Goal: Information Seeking & Learning: Check status

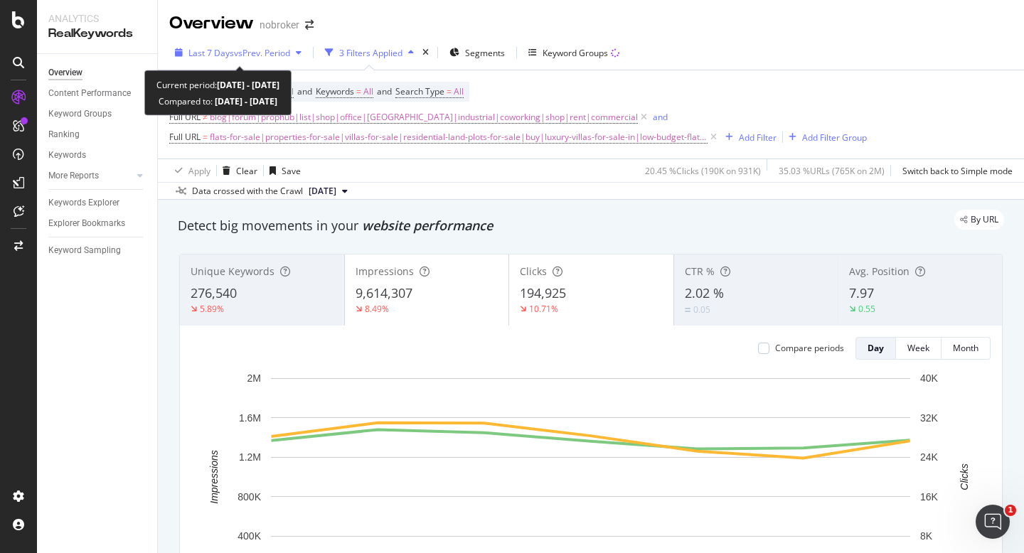
click at [250, 49] on span "vs Prev. Period" at bounding box center [262, 53] width 56 height 12
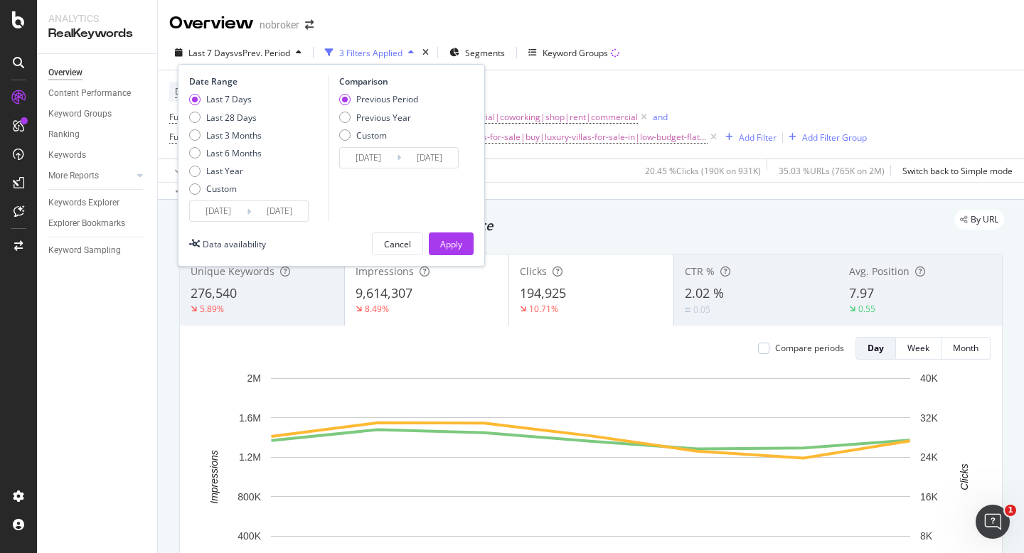
click at [226, 216] on input "2025/09/26" at bounding box center [218, 211] width 57 height 20
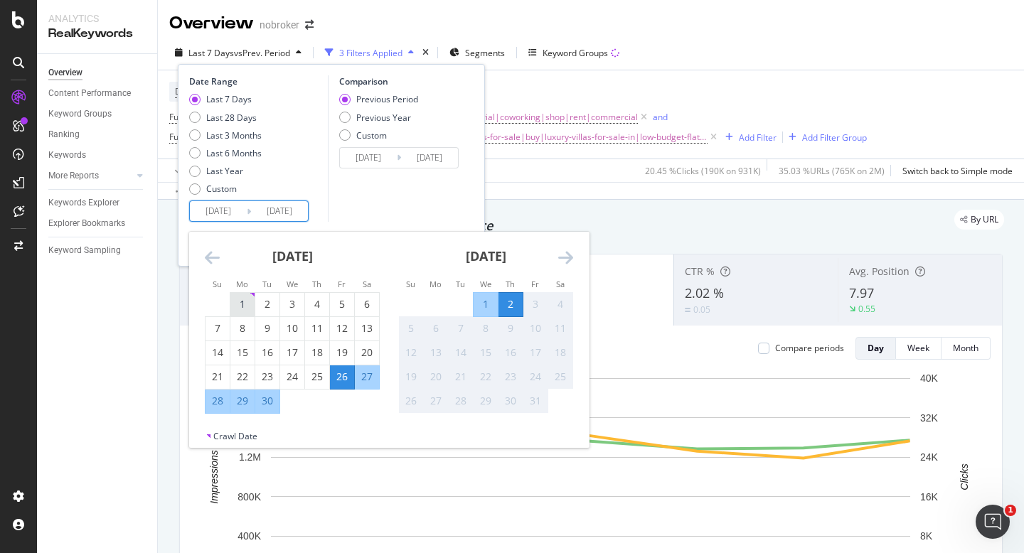
click at [249, 302] on div "1" at bounding box center [242, 304] width 24 height 14
type input "2025/09/01"
type input "2025/07/31"
type input "2025/08/31"
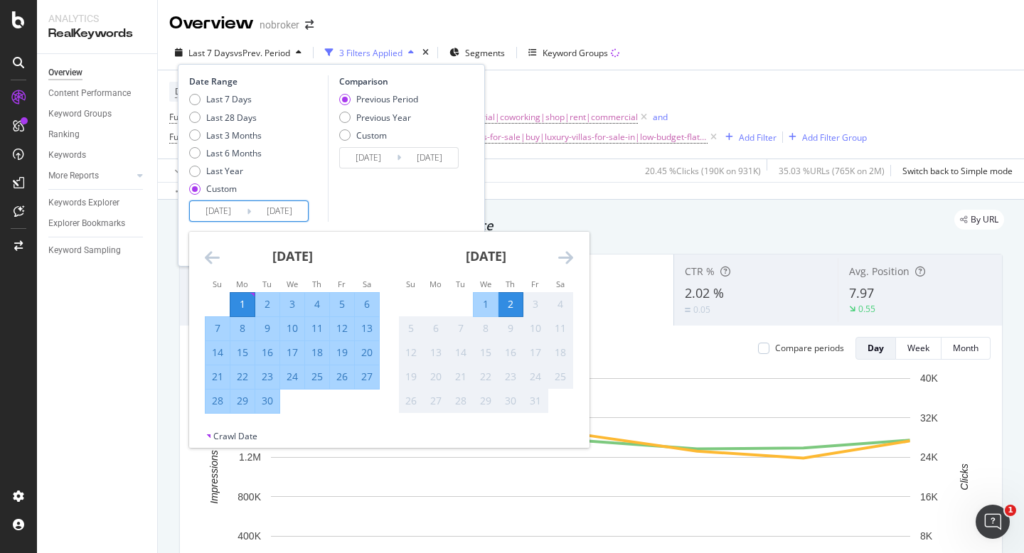
click at [364, 352] on div "20" at bounding box center [367, 352] width 24 height 14
type input "2025/09/20"
type input "2025/08/12"
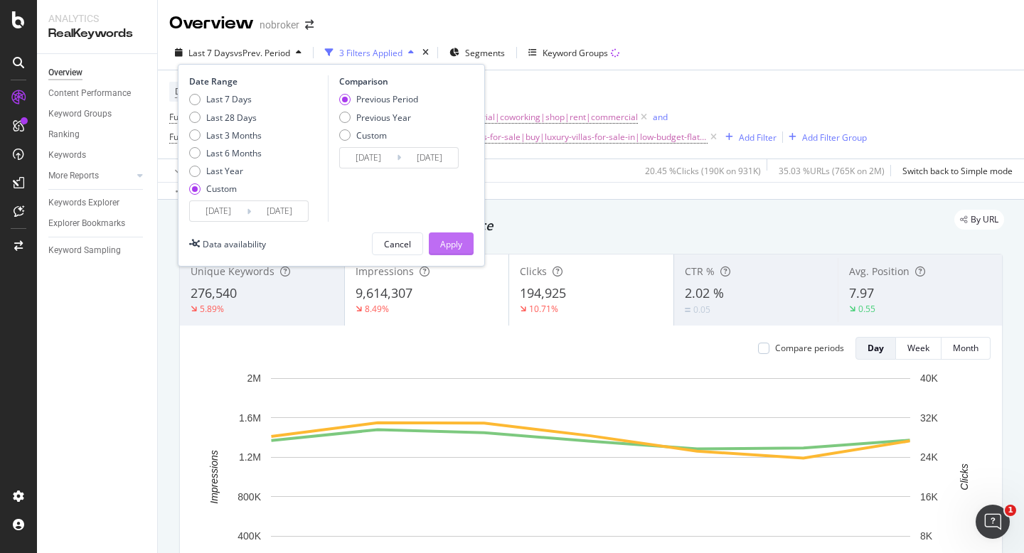
click at [456, 240] on div "Apply" at bounding box center [451, 244] width 22 height 12
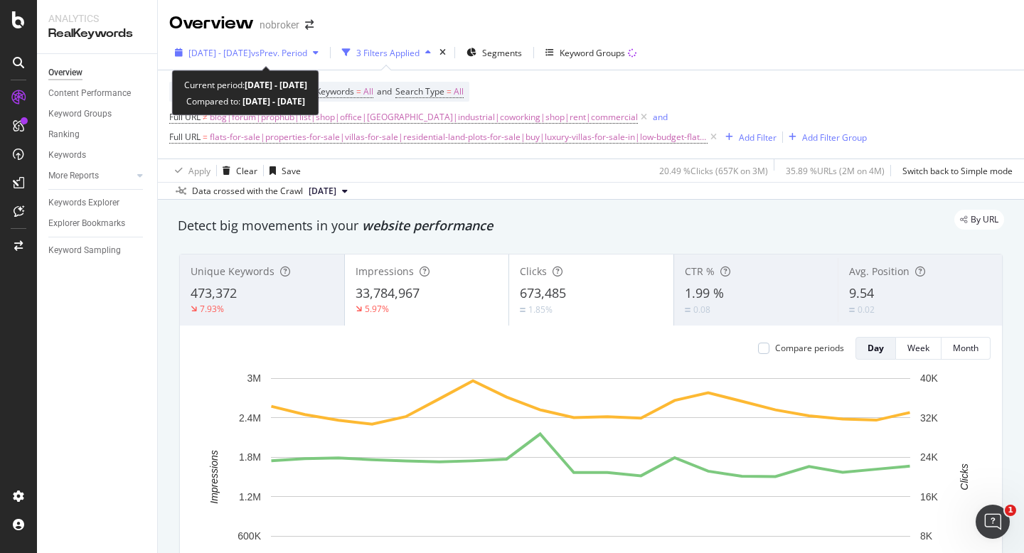
click at [251, 48] on span "2025 Sep. 1st - Sep. 20th" at bounding box center [219, 53] width 63 height 12
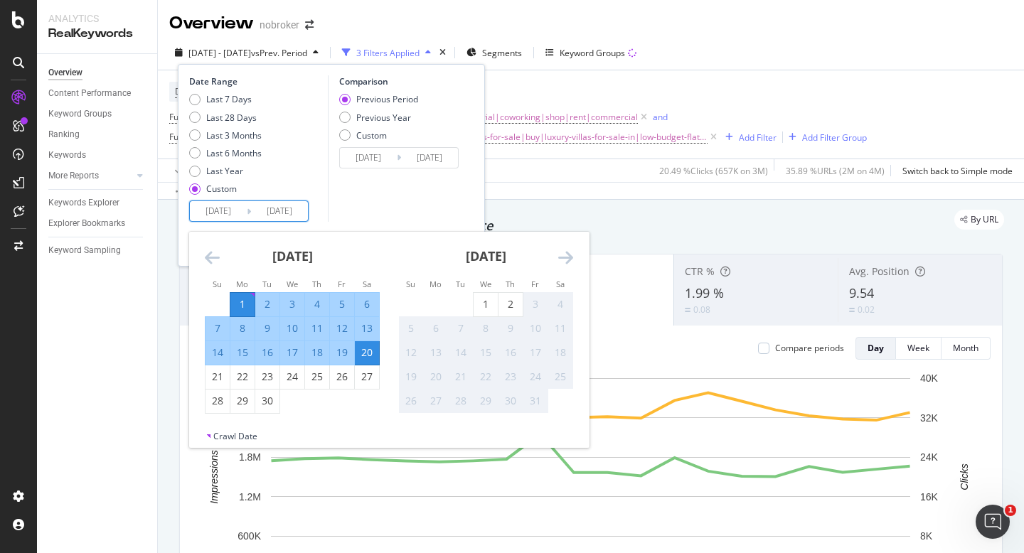
click at [215, 201] on input "2025/09/01" at bounding box center [218, 211] width 57 height 20
click at [212, 380] on div "21" at bounding box center [217, 377] width 24 height 14
type input "2025/09/21"
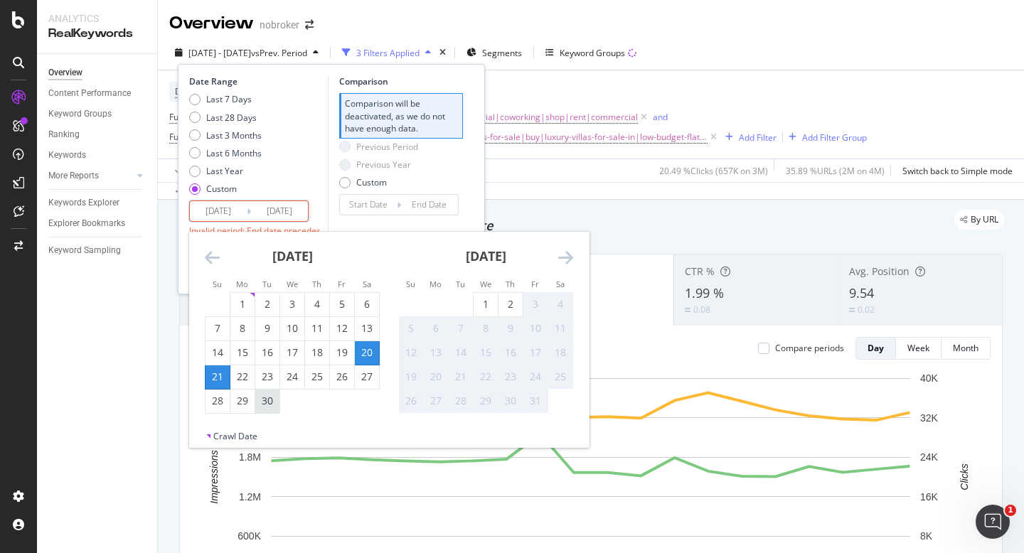
click at [272, 402] on div "30" at bounding box center [267, 401] width 24 height 14
type input "2025/09/30"
type input "2025/09/11"
type input "2025/09/20"
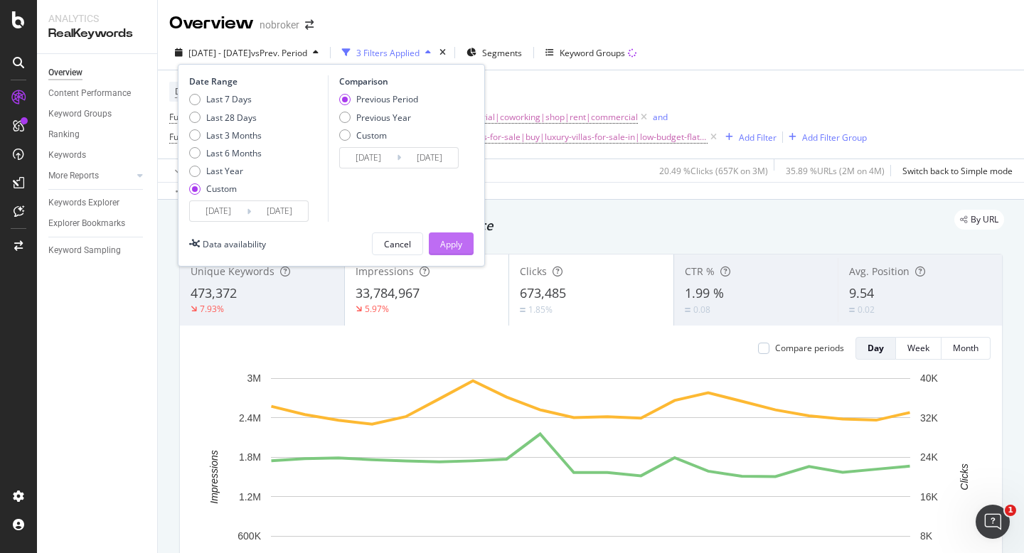
click at [457, 245] on div "Apply" at bounding box center [451, 244] width 22 height 12
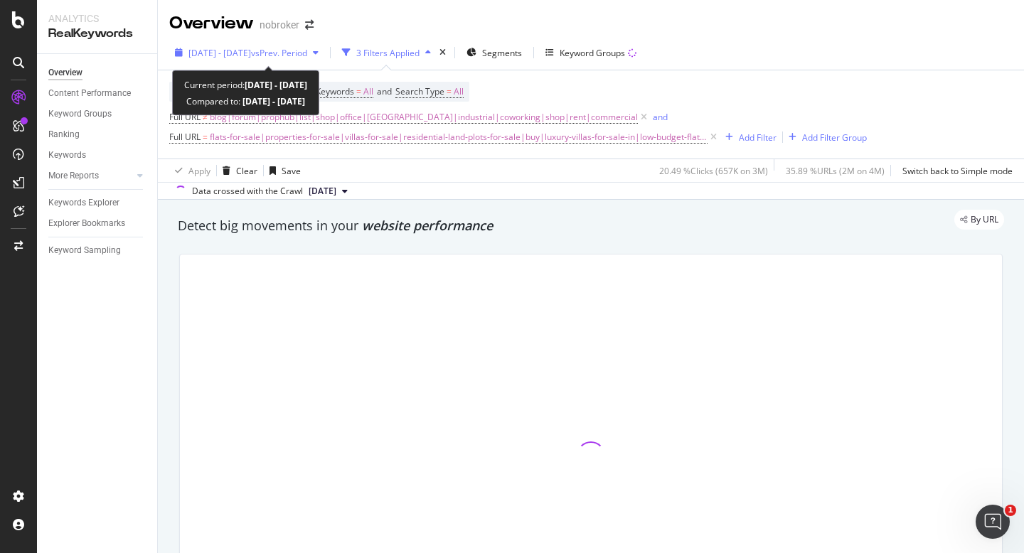
click at [324, 58] on div "2025 Sep. 21st - Sep. 30th vs Prev. Period" at bounding box center [246, 52] width 155 height 21
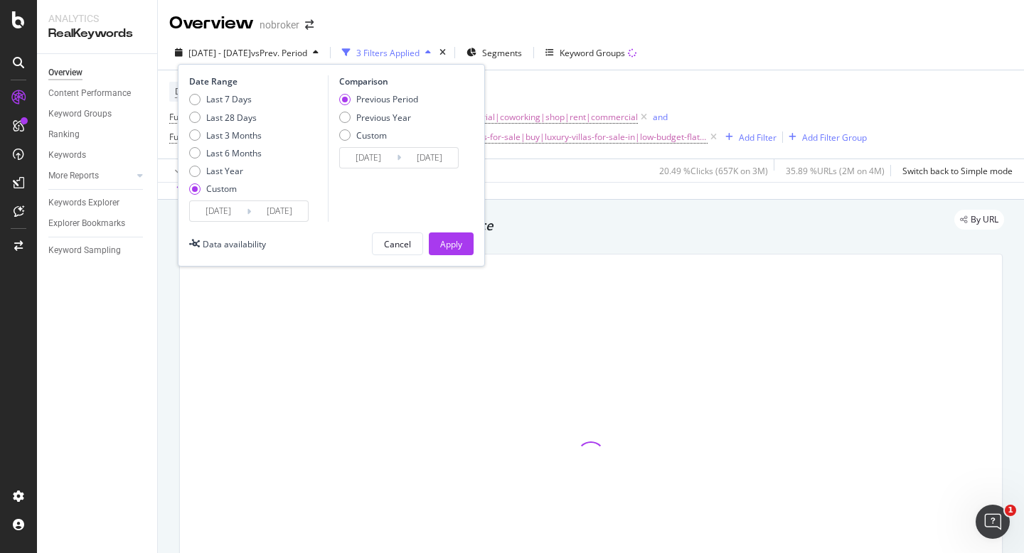
click at [239, 214] on input "2025/09/21" at bounding box center [218, 211] width 57 height 20
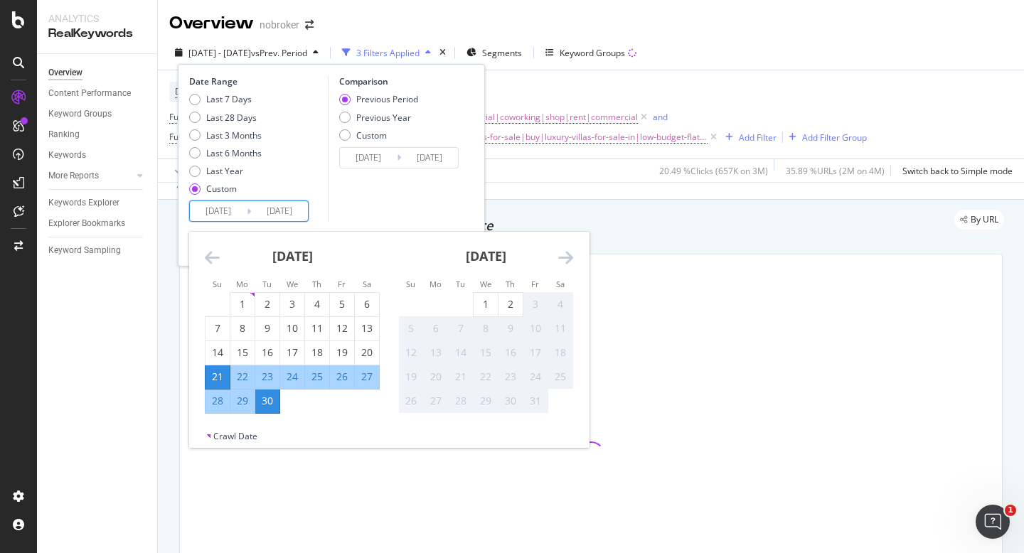
click at [399, 218] on div "Comparison Previous Period Previous Year Custom 2025/09/11 Navigate forward to …" at bounding box center [395, 148] width 135 height 146
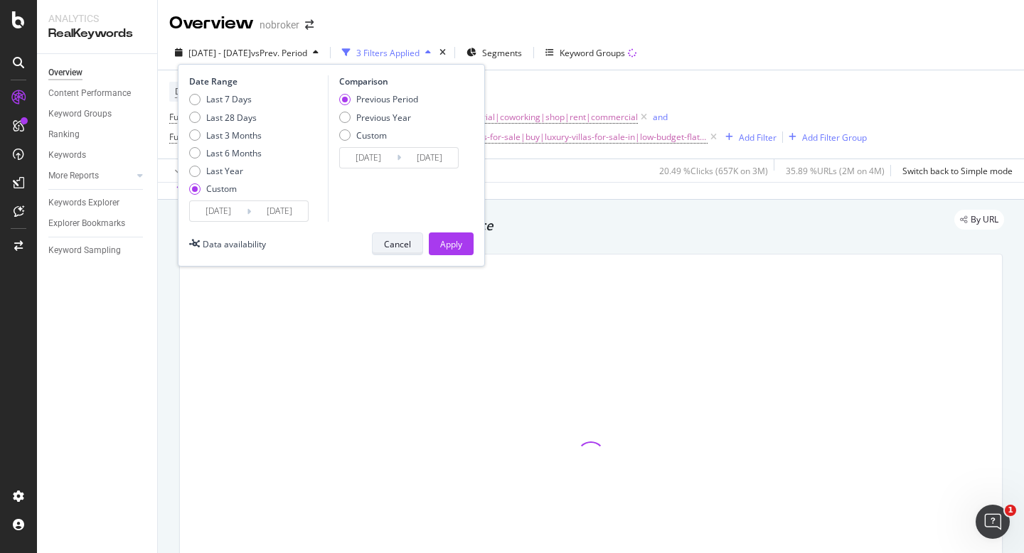
click at [399, 245] on div "Cancel" at bounding box center [397, 244] width 27 height 12
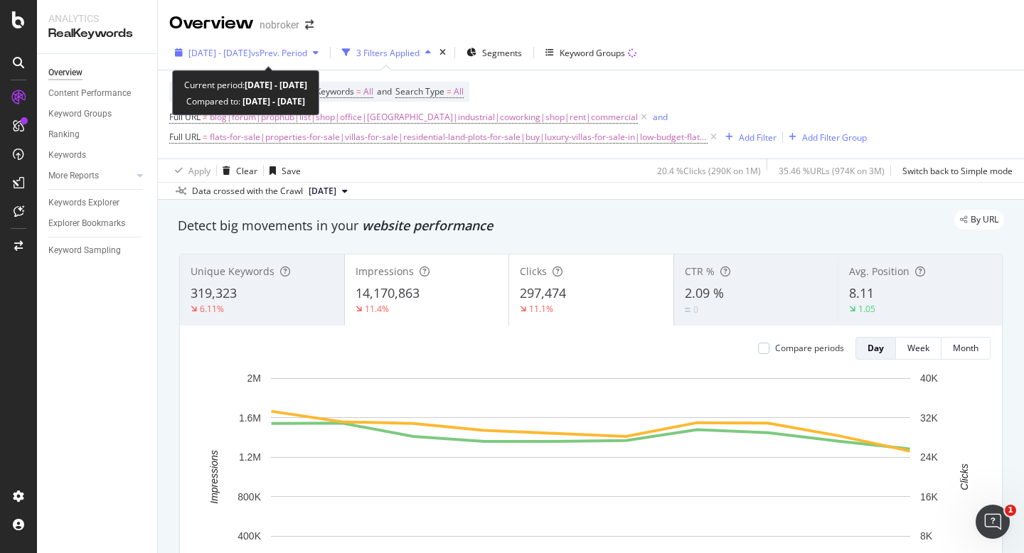
click at [241, 55] on span "2025 Sep. 21st - Sep. 30th" at bounding box center [219, 53] width 63 height 12
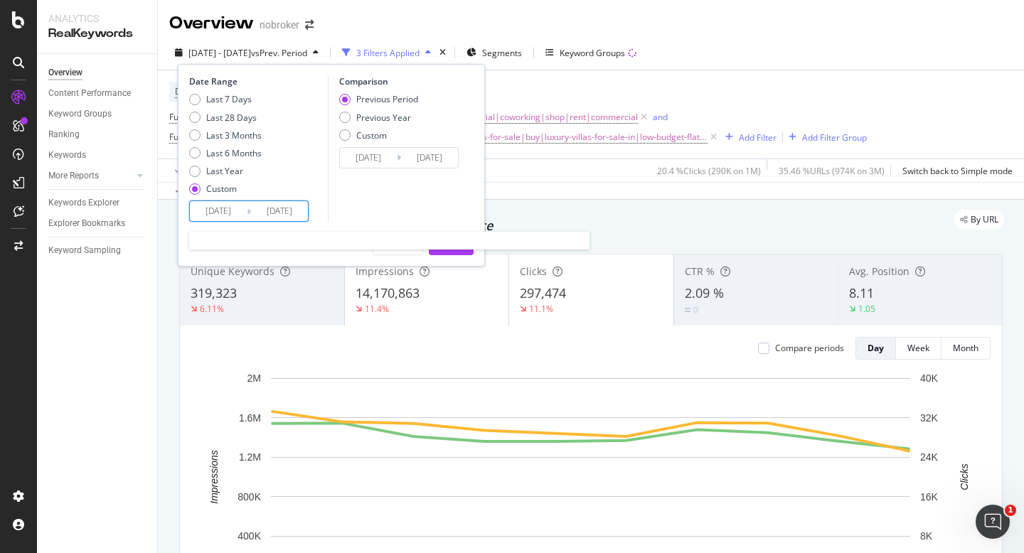
click at [217, 206] on input "2025/09/21" at bounding box center [218, 211] width 57 height 20
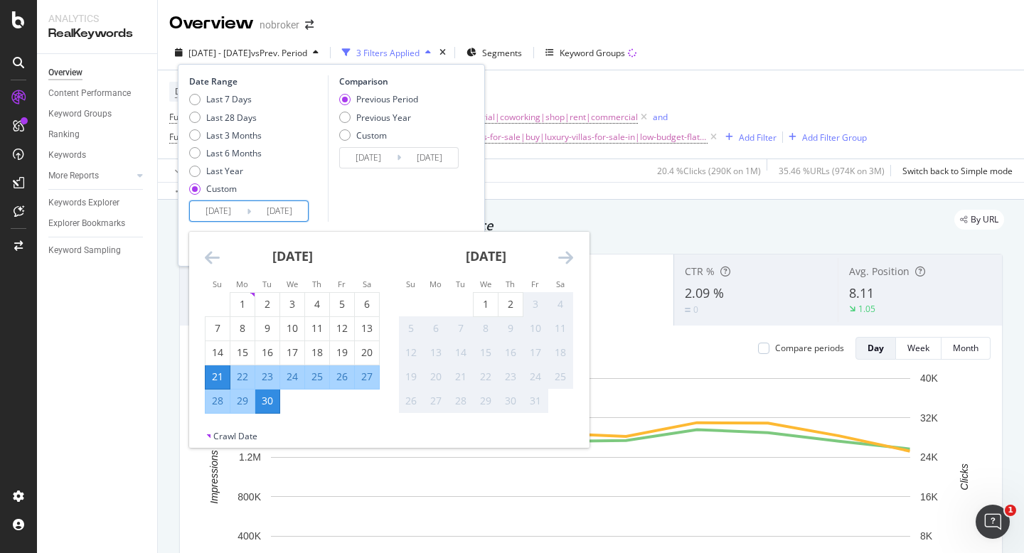
click at [217, 259] on icon "Move backward to switch to the previous month." at bounding box center [212, 257] width 15 height 17
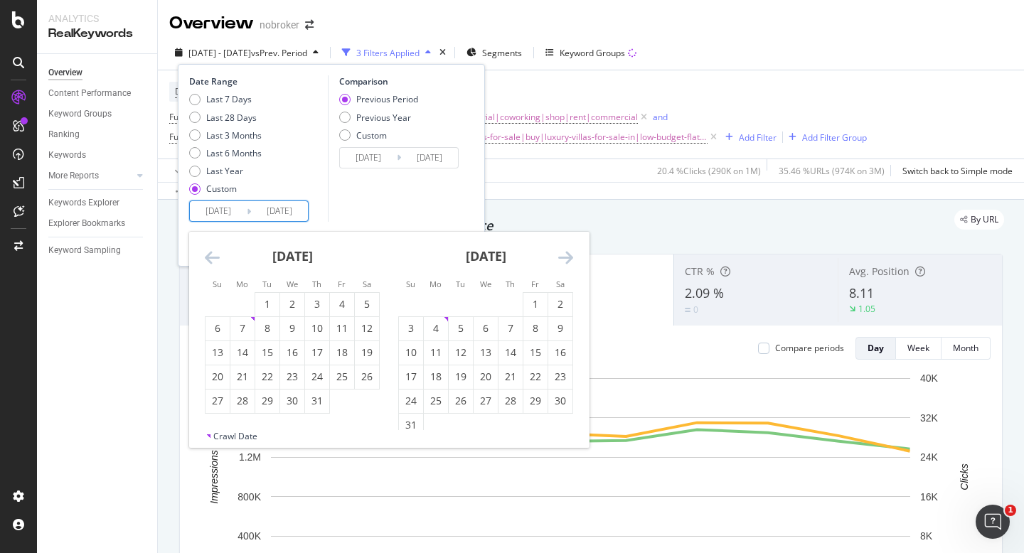
click at [217, 259] on icon "Move backward to switch to the previous month." at bounding box center [212, 257] width 15 height 17
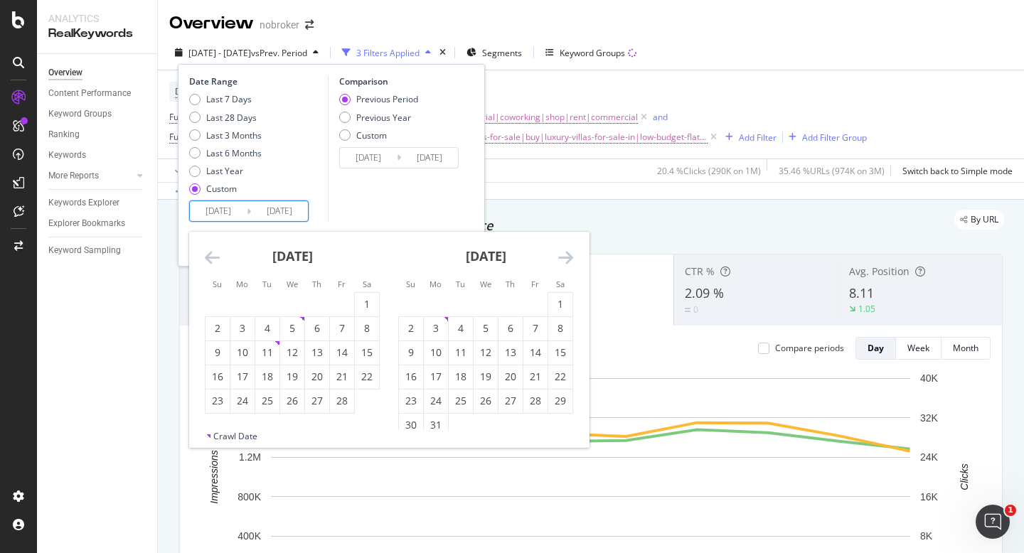
click at [217, 259] on icon "Move backward to switch to the previous month." at bounding box center [212, 257] width 15 height 17
click at [264, 303] on div "1" at bounding box center [267, 304] width 24 height 14
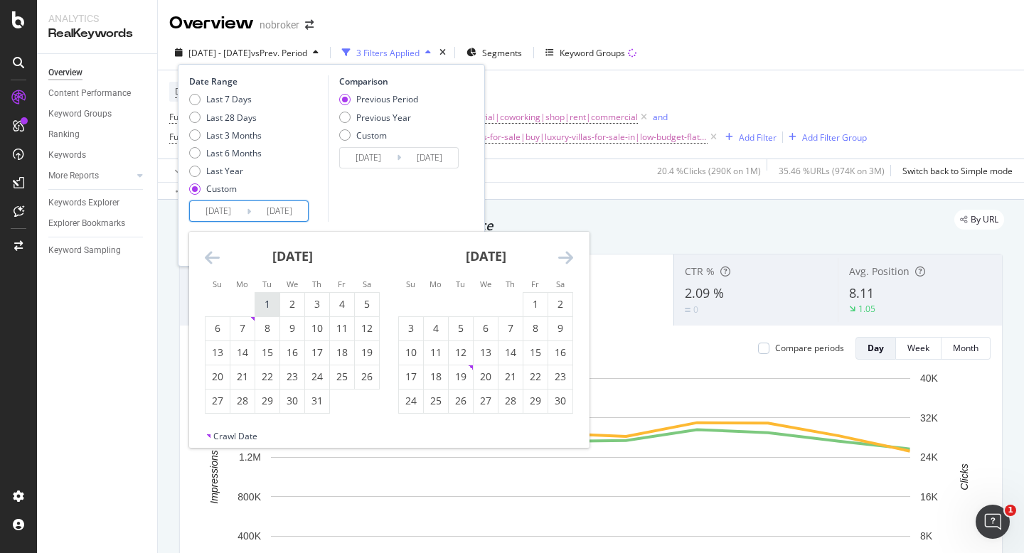
type input "2024/10/01"
type input "2023/10/02"
type input "2024/09/30"
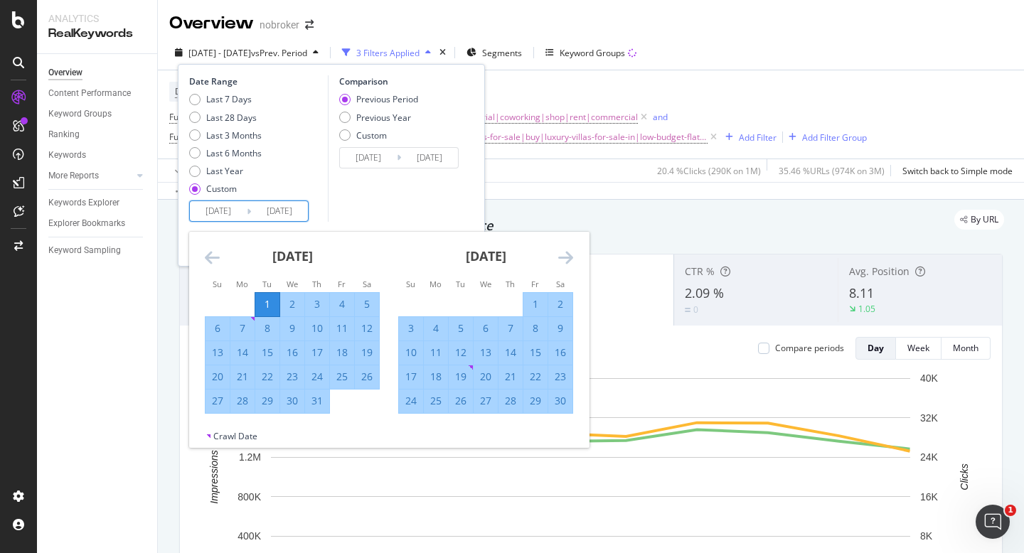
click at [265, 354] on div "15" at bounding box center [267, 352] width 24 height 14
type input "2024/10/15"
type input "2024/09/16"
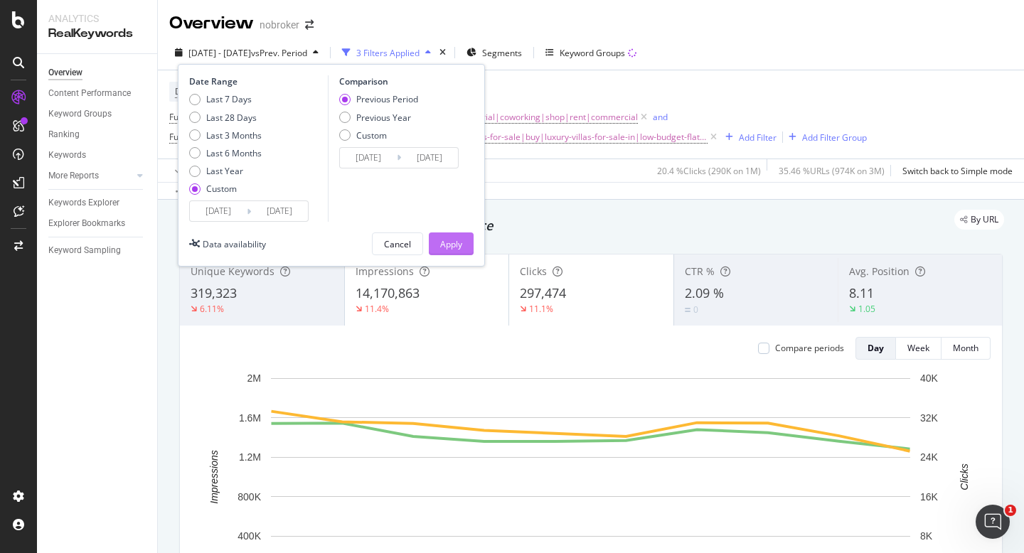
click at [456, 242] on div "Apply" at bounding box center [451, 244] width 22 height 12
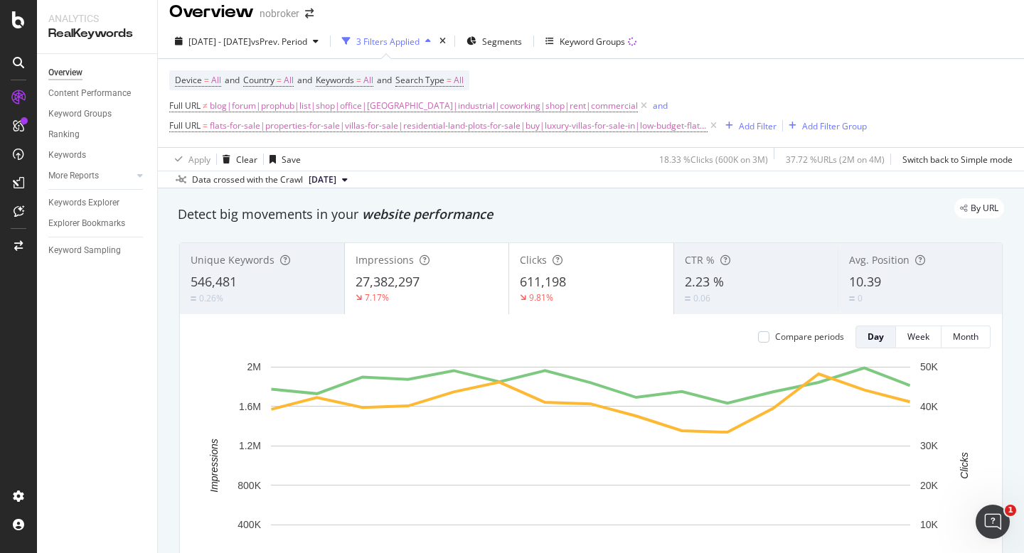
scroll to position [14, 0]
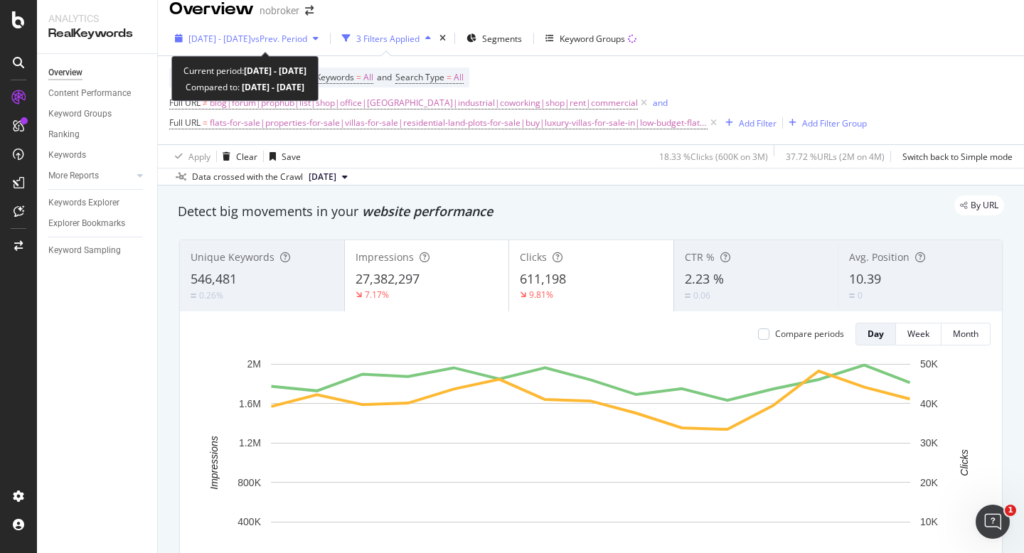
click at [251, 41] on span "2024 Oct. 1st - Oct. 15th" at bounding box center [219, 39] width 63 height 12
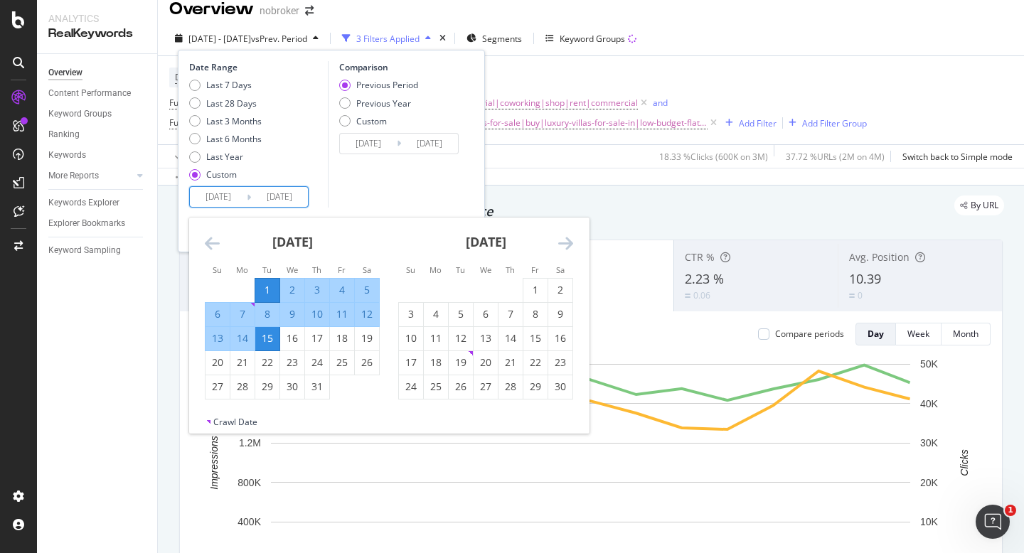
click at [211, 193] on input "2024/10/01" at bounding box center [218, 197] width 57 height 20
click at [293, 343] on div "16" at bounding box center [292, 338] width 24 height 14
type input "2024/10/16"
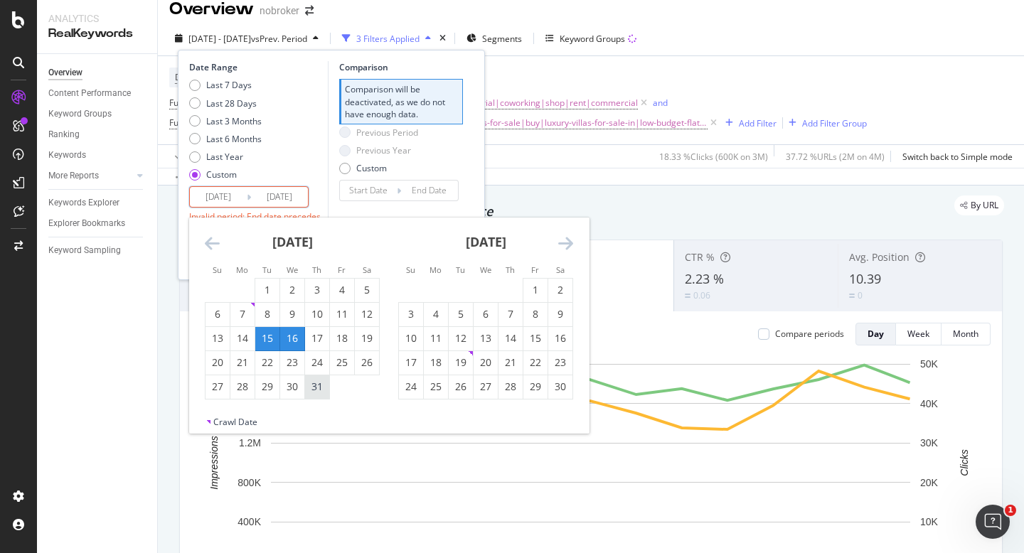
click at [316, 388] on div "31" at bounding box center [317, 387] width 24 height 14
type input "2024/10/31"
type input "2024/09/30"
type input "2024/10/15"
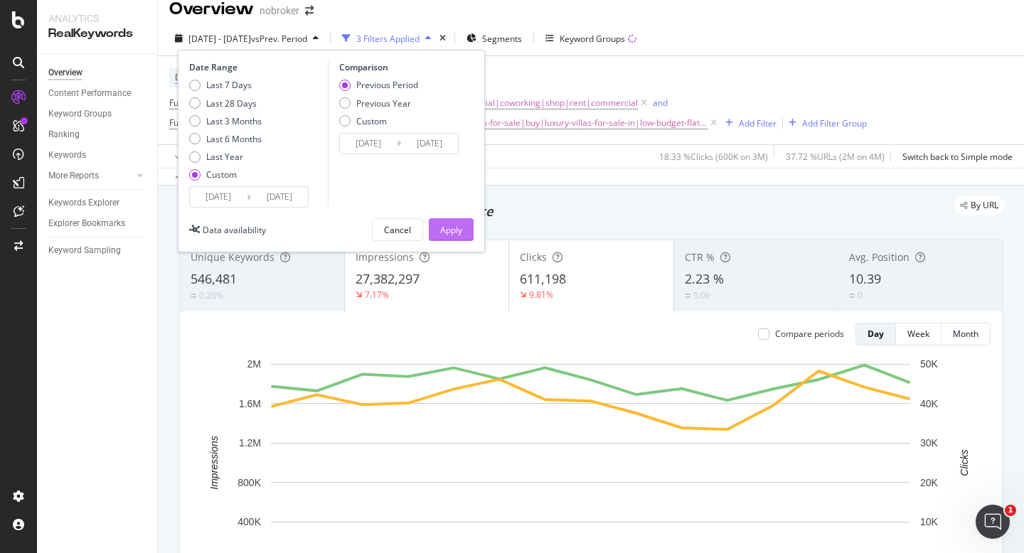
click at [446, 220] on div "Apply" at bounding box center [451, 229] width 22 height 21
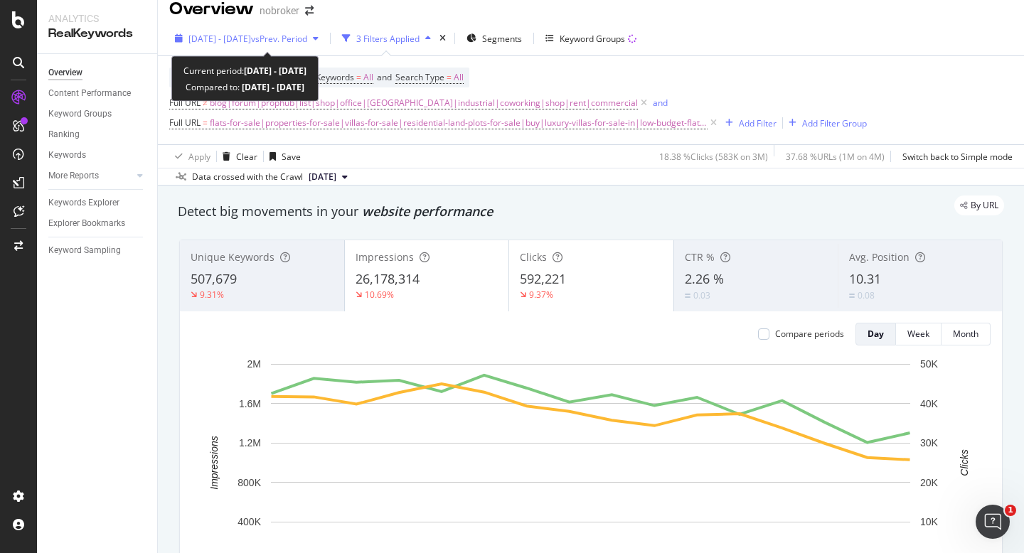
click at [256, 45] on div "2024 Oct. 16th - Oct. 31st vs Prev. Period" at bounding box center [246, 38] width 155 height 21
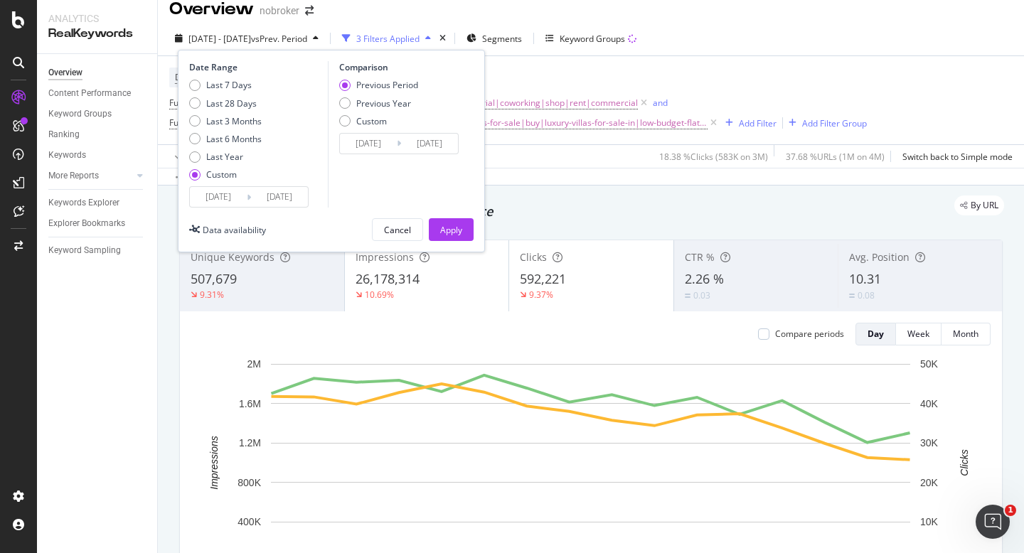
click at [219, 194] on input "2024/10/16" at bounding box center [218, 197] width 57 height 20
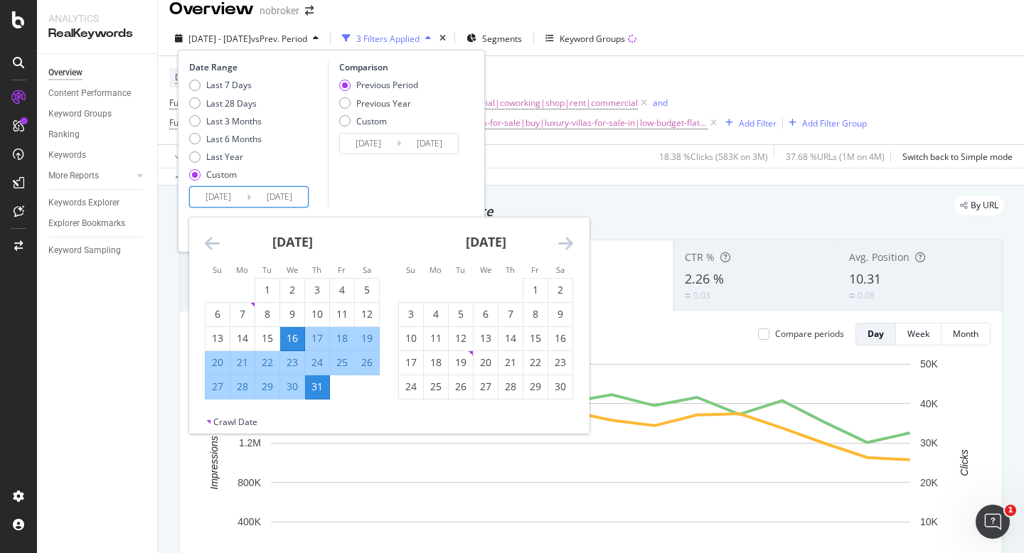
click at [218, 242] on icon "Move backward to switch to the previous month." at bounding box center [212, 243] width 15 height 17
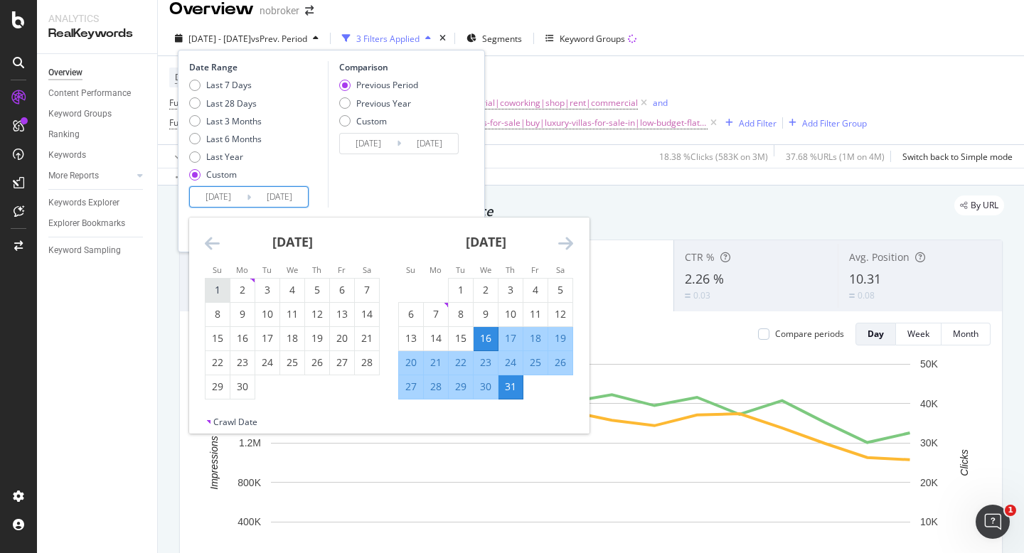
click at [218, 291] on div "1" at bounding box center [217, 290] width 24 height 14
type input "2024/09/01"
type input "2024/07/02"
type input "2024/08/31"
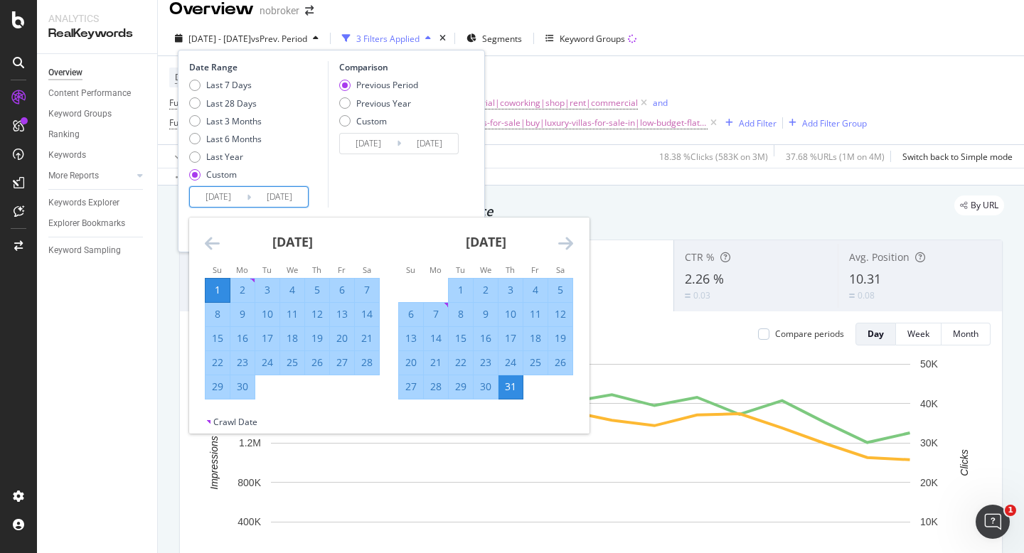
click at [242, 389] on div "30" at bounding box center [242, 387] width 24 height 14
type input "2024/09/30"
type input "2024/08/02"
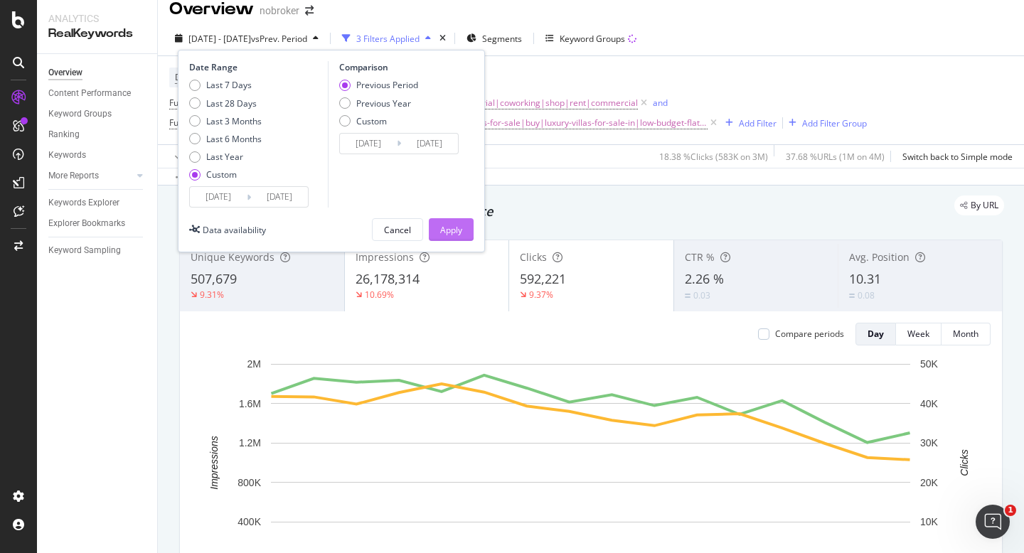
click at [449, 232] on div "Apply" at bounding box center [451, 230] width 22 height 12
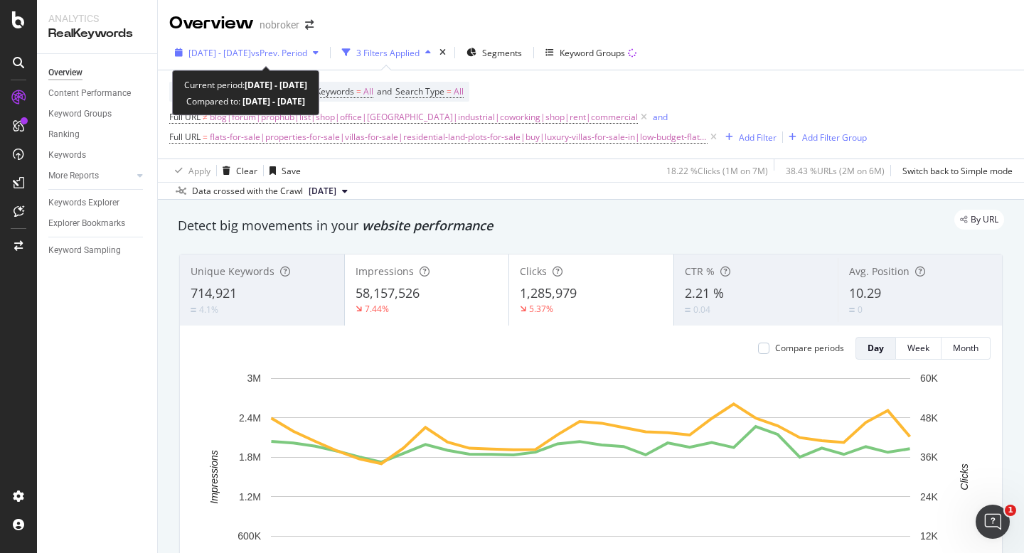
click at [251, 47] on span "2024 Sep. 1st - Sep. 30th" at bounding box center [219, 53] width 63 height 12
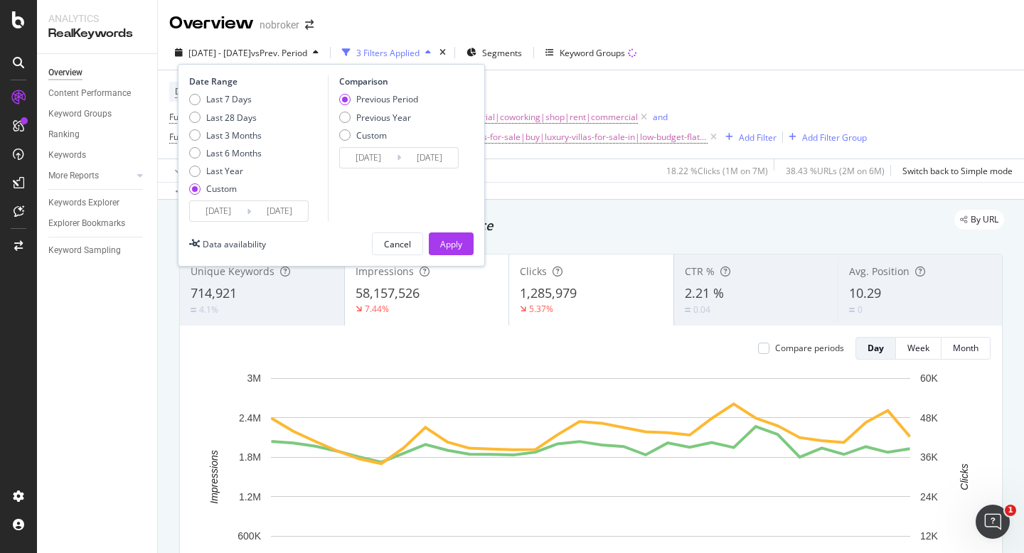
click at [215, 215] on input "2024/09/01" at bounding box center [218, 211] width 57 height 20
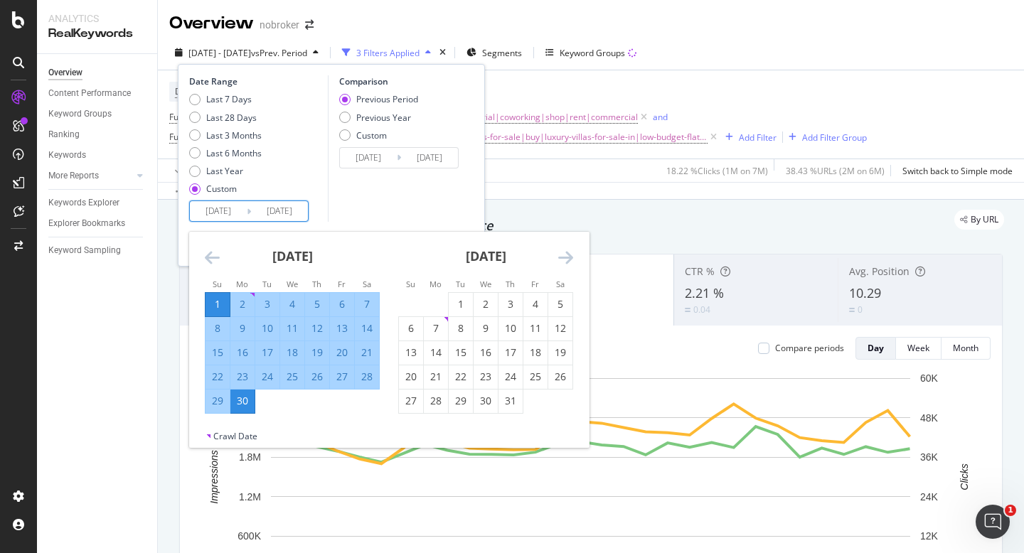
click at [209, 259] on icon "Move backward to switch to the previous month." at bounding box center [212, 257] width 15 height 17
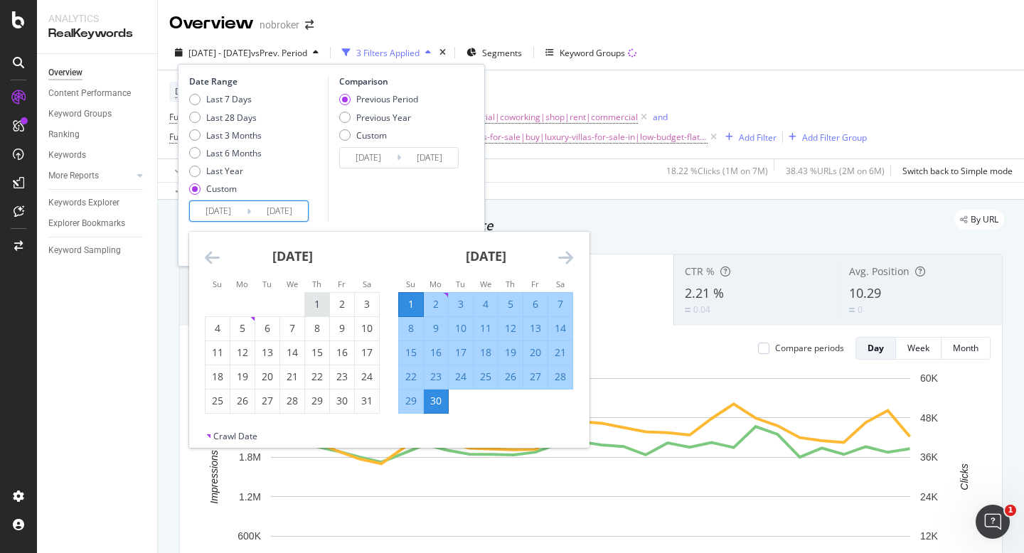
click at [318, 309] on div "1" at bounding box center [317, 304] width 24 height 14
type input "2024/08/01"
type input "2024/06/01"
type input "2024/07/31"
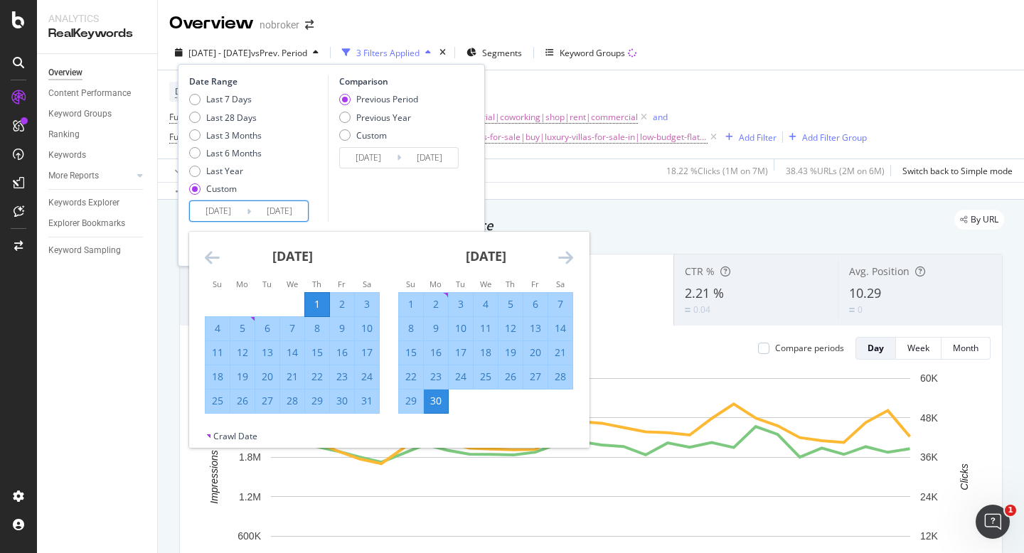
click at [572, 259] on icon "Move forward to switch to the next month." at bounding box center [565, 257] width 15 height 17
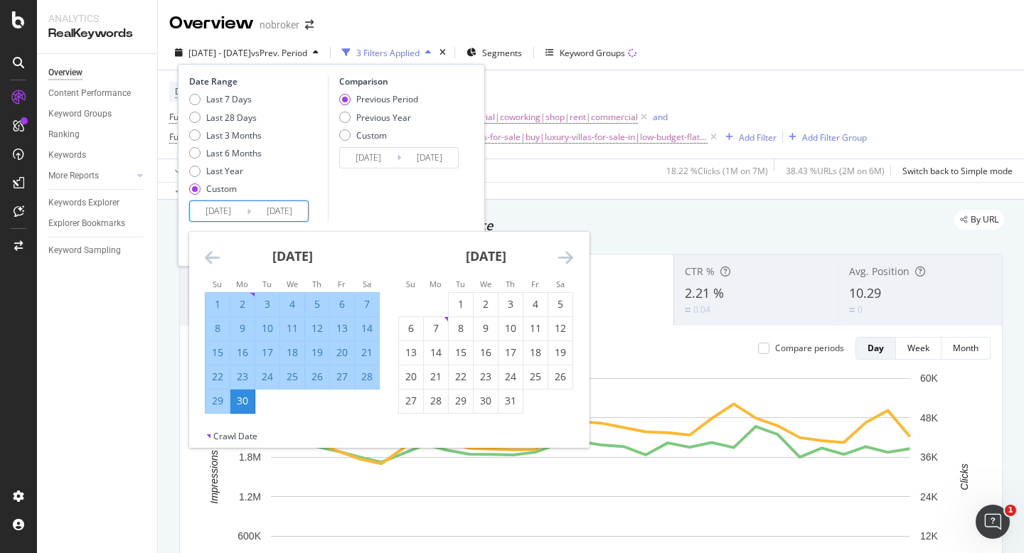
click at [572, 259] on icon "Move forward to switch to the next month." at bounding box center [565, 257] width 15 height 17
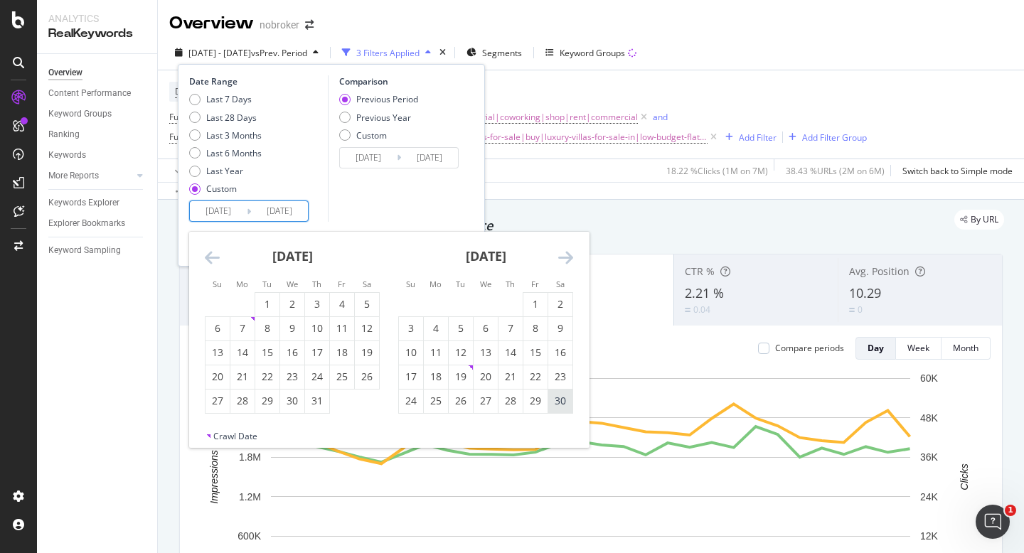
click at [561, 400] on div "30" at bounding box center [560, 401] width 24 height 14
type input "2024/11/30"
type input "2024/04/01"
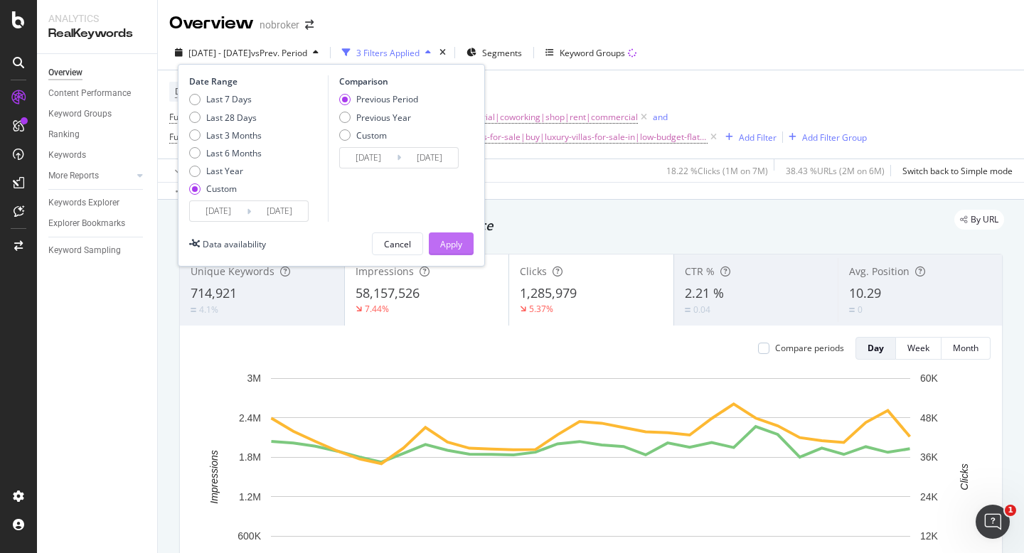
click at [458, 245] on div "Apply" at bounding box center [451, 244] width 22 height 12
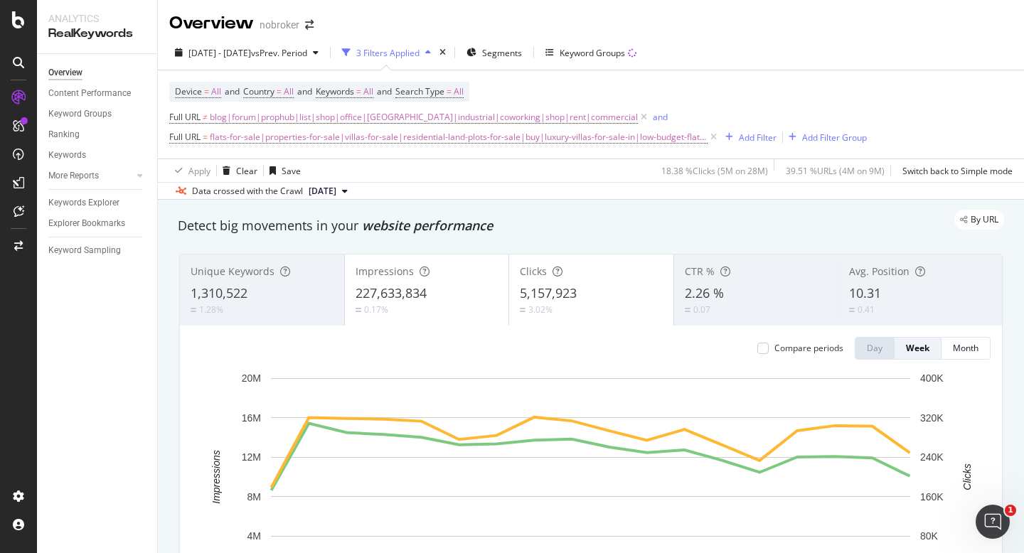
click at [428, 302] on div "227,633,834" at bounding box center [426, 293] width 143 height 18
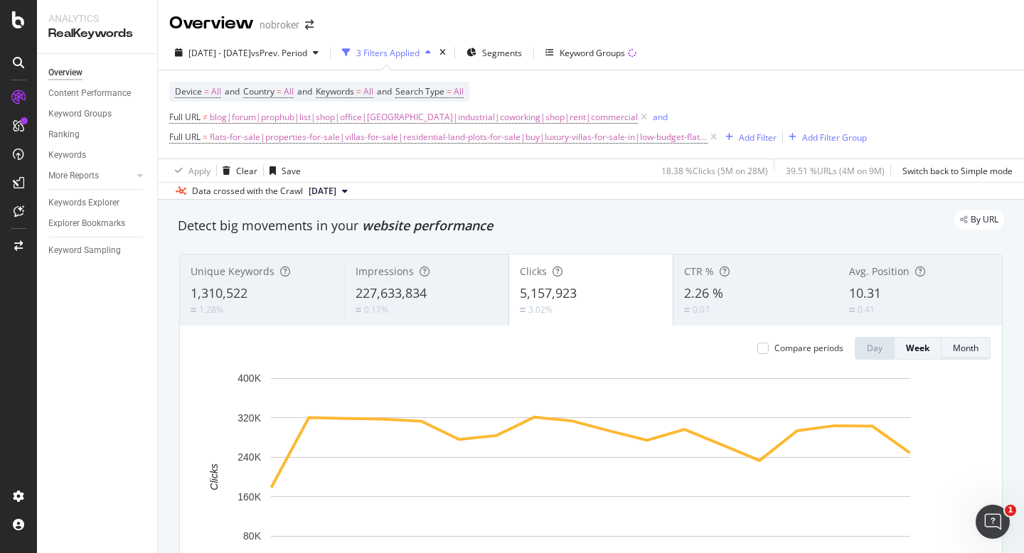
click at [969, 354] on div "Month" at bounding box center [966, 348] width 26 height 12
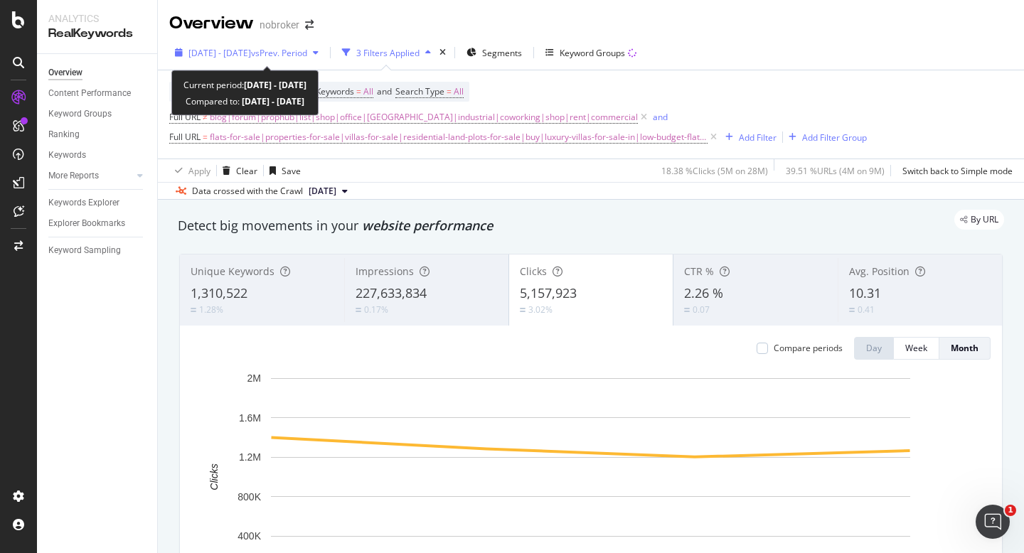
click at [288, 53] on span "vs Prev. Period" at bounding box center [279, 53] width 56 height 12
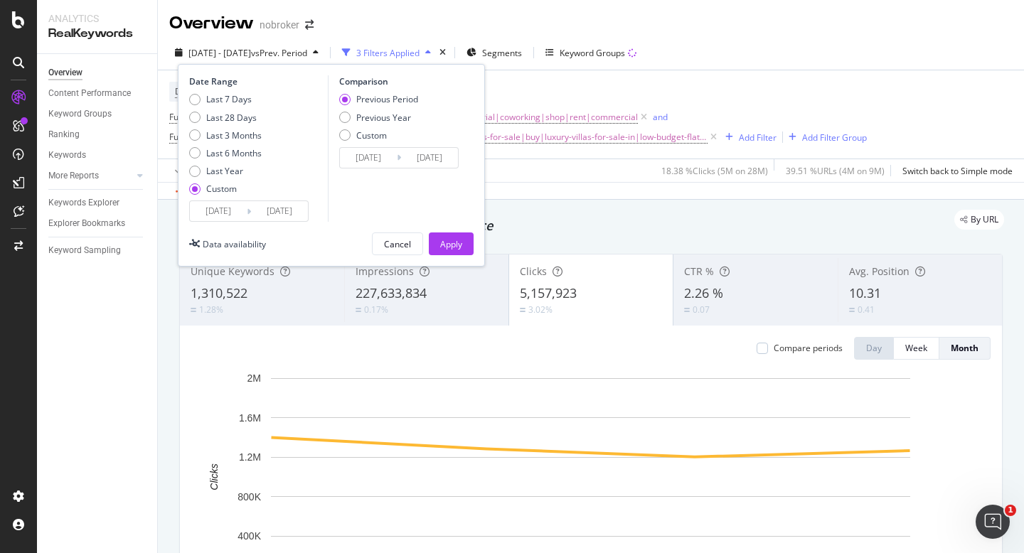
click at [197, 218] on input "2024/08/01" at bounding box center [218, 211] width 57 height 20
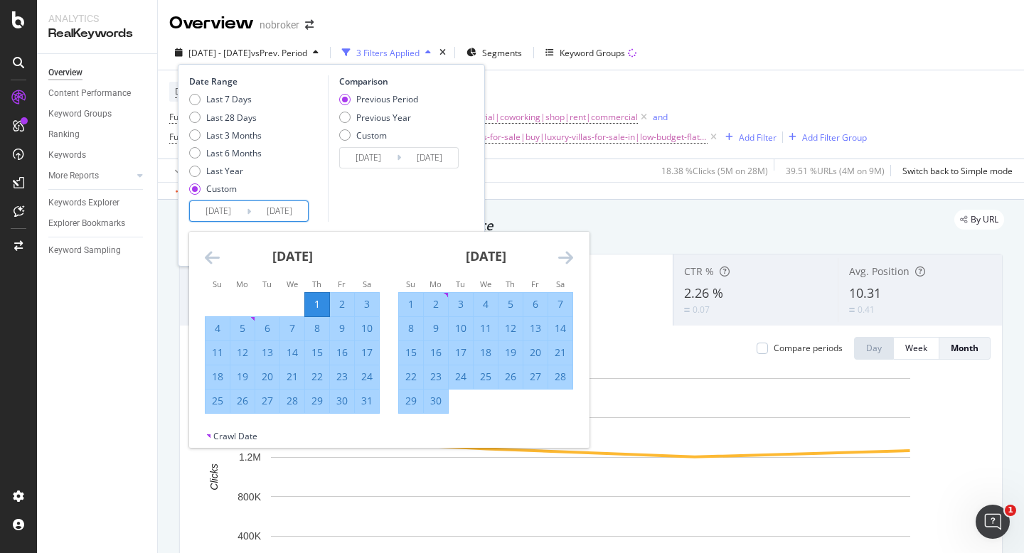
click at [409, 299] on div "1" at bounding box center [411, 304] width 24 height 14
type input "2024/09/01"
type input "2024/06/02"
type input "2024/08/31"
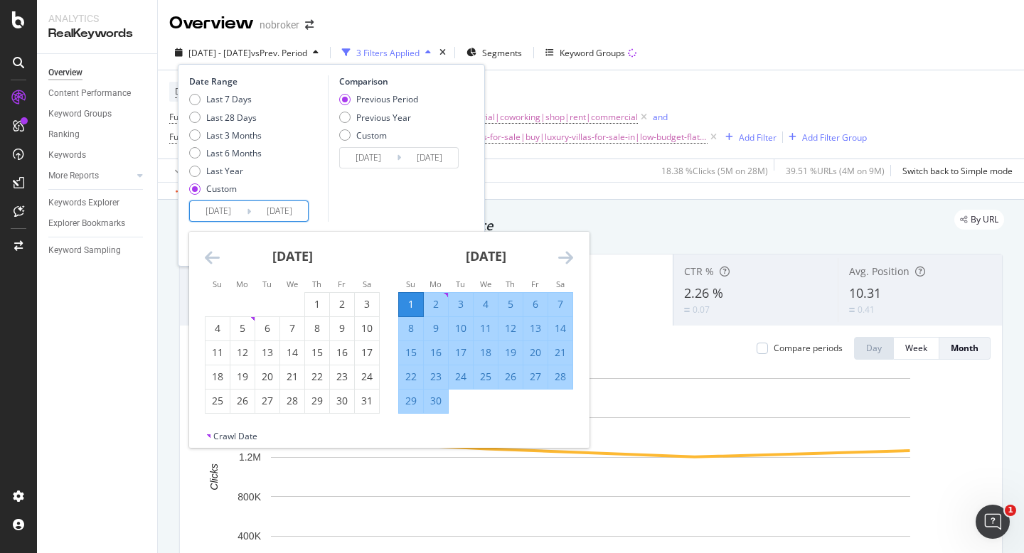
click at [427, 205] on div "Comparison Previous Period Previous Year Custom 2024/06/02 Navigate forward to …" at bounding box center [395, 148] width 135 height 146
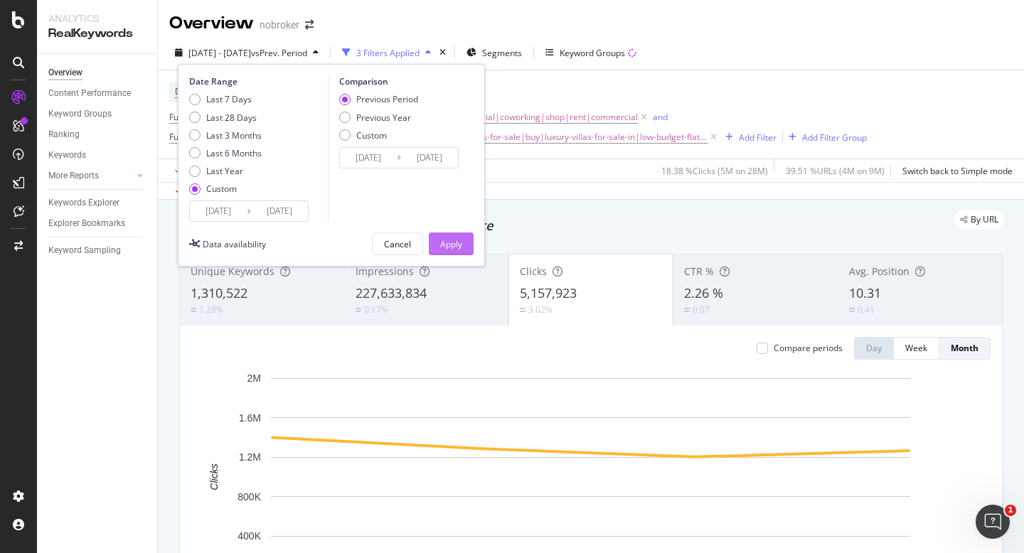
click at [441, 242] on div "Apply" at bounding box center [451, 244] width 22 height 12
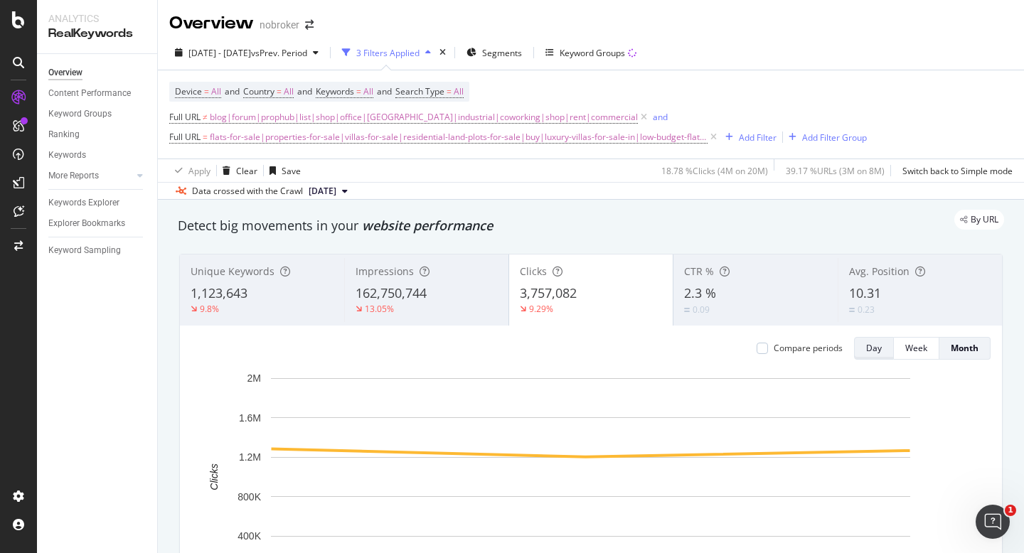
click at [869, 354] on div "Day" at bounding box center [874, 348] width 16 height 12
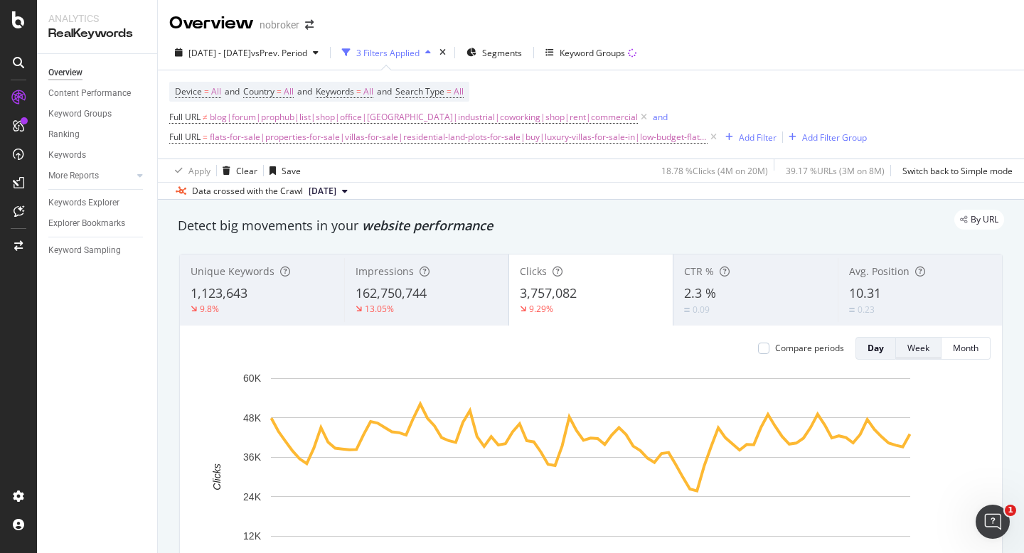
click at [924, 345] on div "Week" at bounding box center [918, 348] width 22 height 12
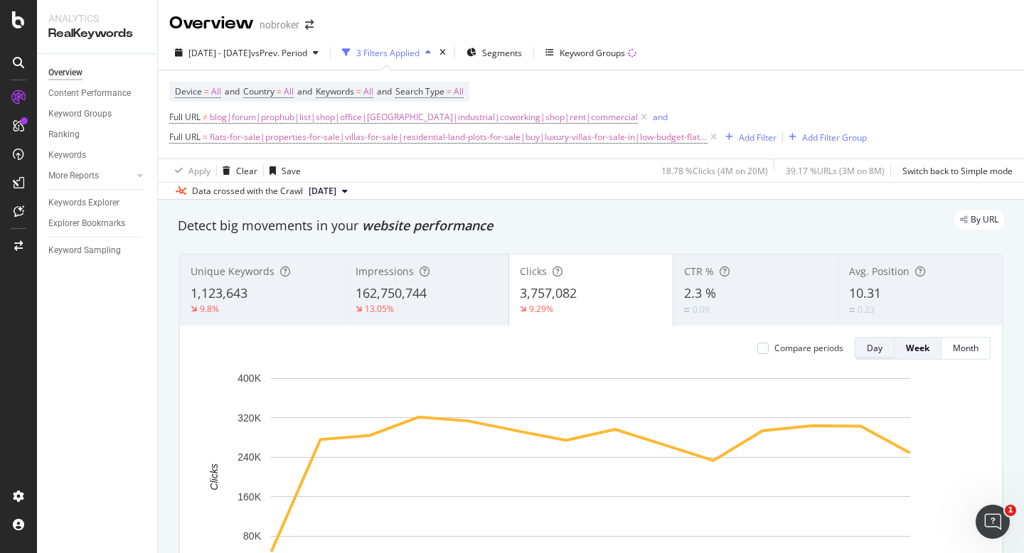
click at [881, 358] on button "Day" at bounding box center [874, 348] width 40 height 23
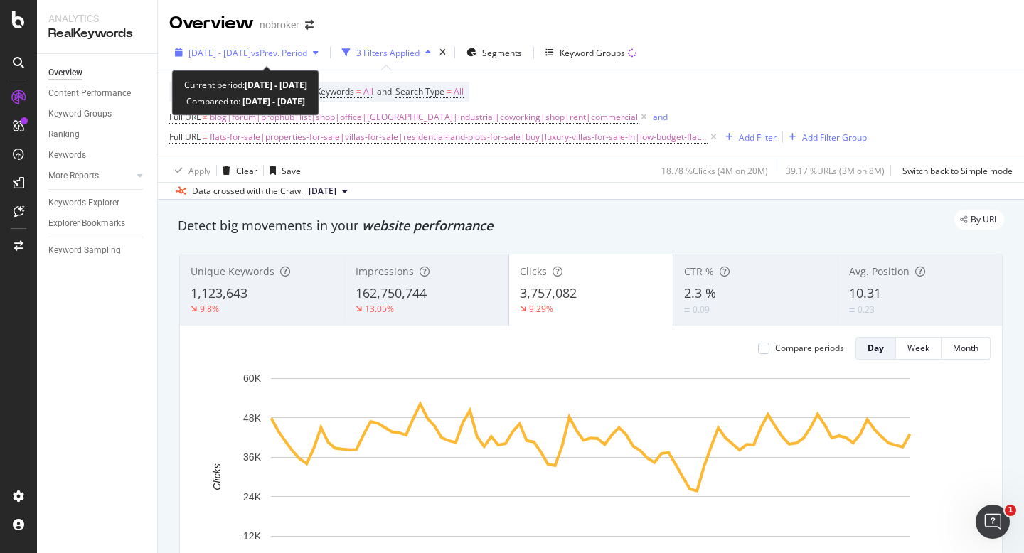
click at [242, 53] on span "2024 Sep. 1st - Nov. 30th" at bounding box center [219, 53] width 63 height 12
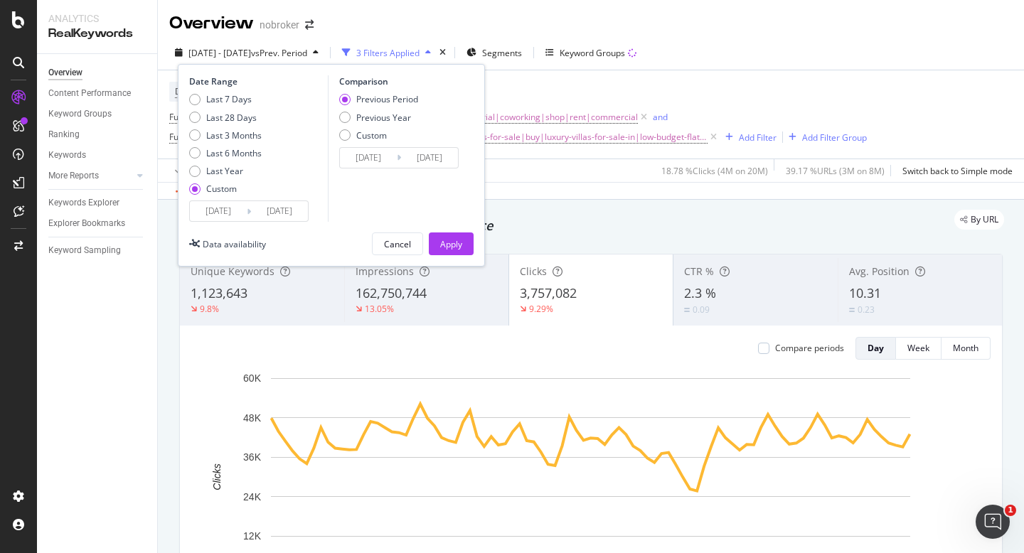
click at [216, 195] on div "Last 7 Days Last 28 Days Last 3 Months Last 6 Months Last Year Custom" at bounding box center [225, 146] width 73 height 107
click at [216, 216] on input "2024/09/01" at bounding box center [218, 211] width 57 height 20
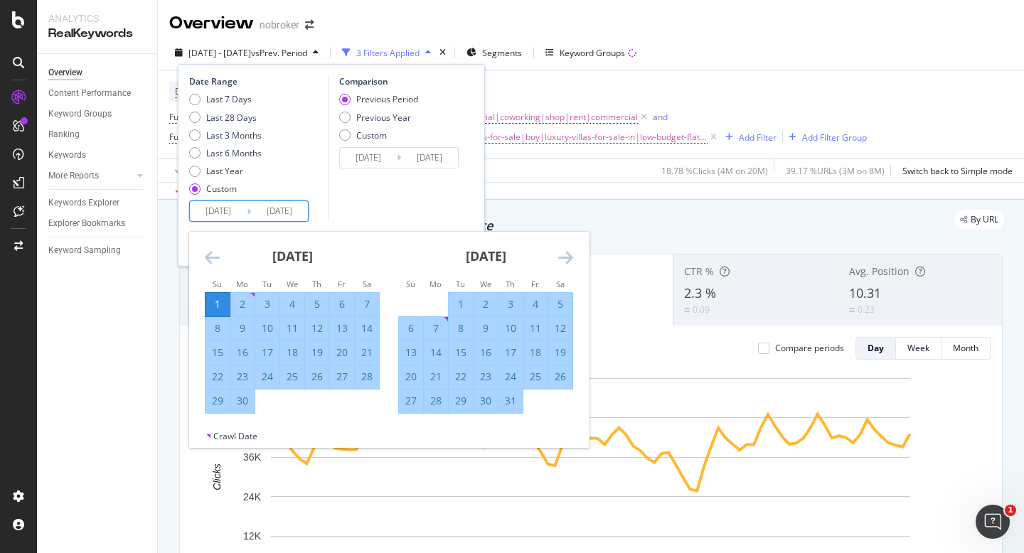
click at [565, 259] on icon "Move forward to switch to the next month." at bounding box center [565, 257] width 15 height 17
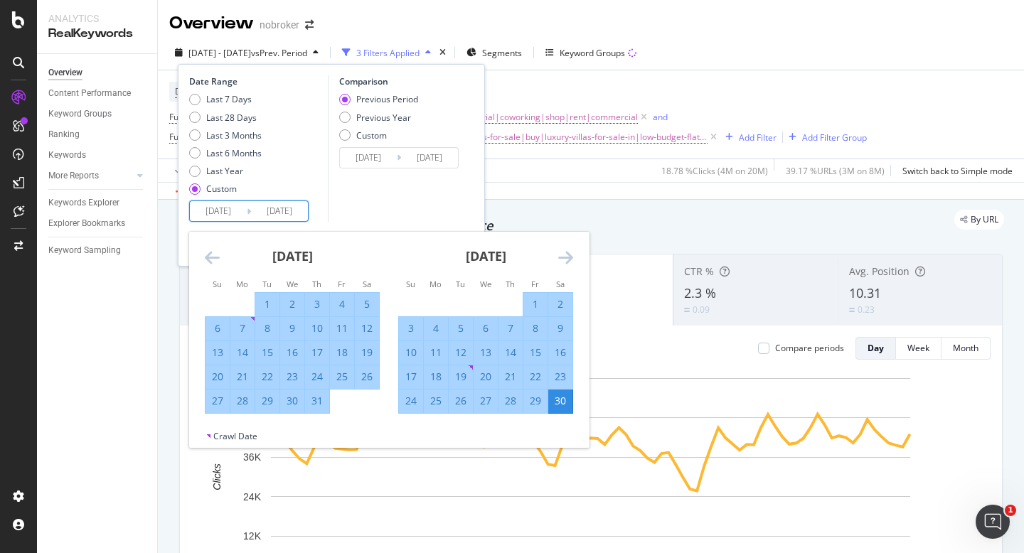
click at [565, 259] on icon "Move forward to switch to the next month." at bounding box center [565, 257] width 15 height 17
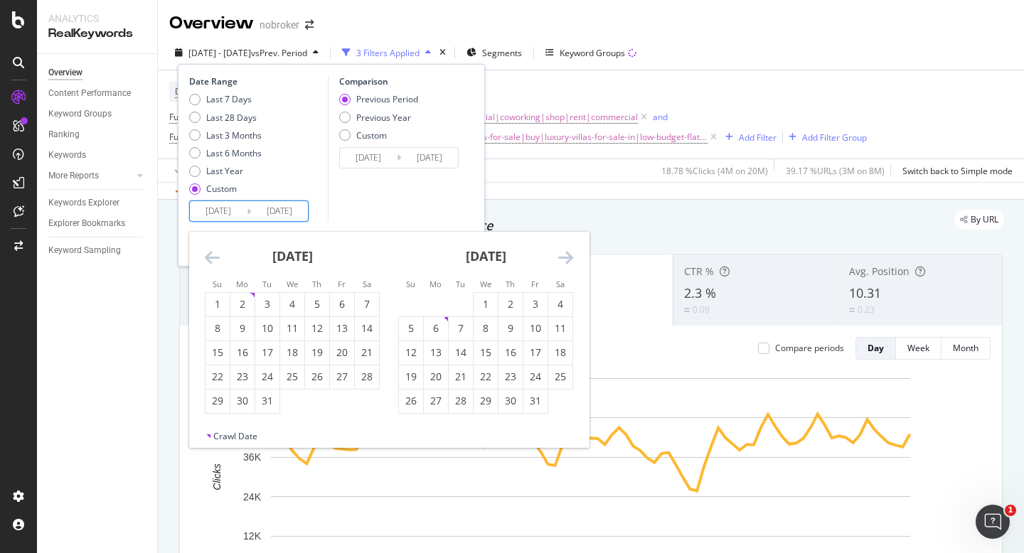
click at [565, 259] on icon "Move forward to switch to the next month." at bounding box center [565, 257] width 15 height 17
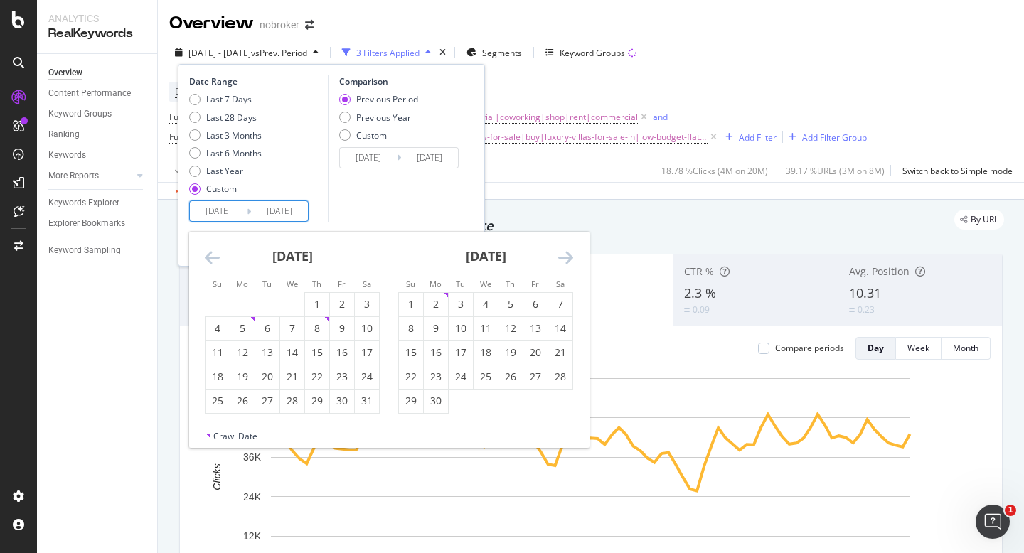
click at [565, 259] on icon "Move forward to switch to the next month." at bounding box center [565, 257] width 15 height 17
click at [262, 304] on div "1" at bounding box center [267, 304] width 24 height 14
type input "2025/07/01"
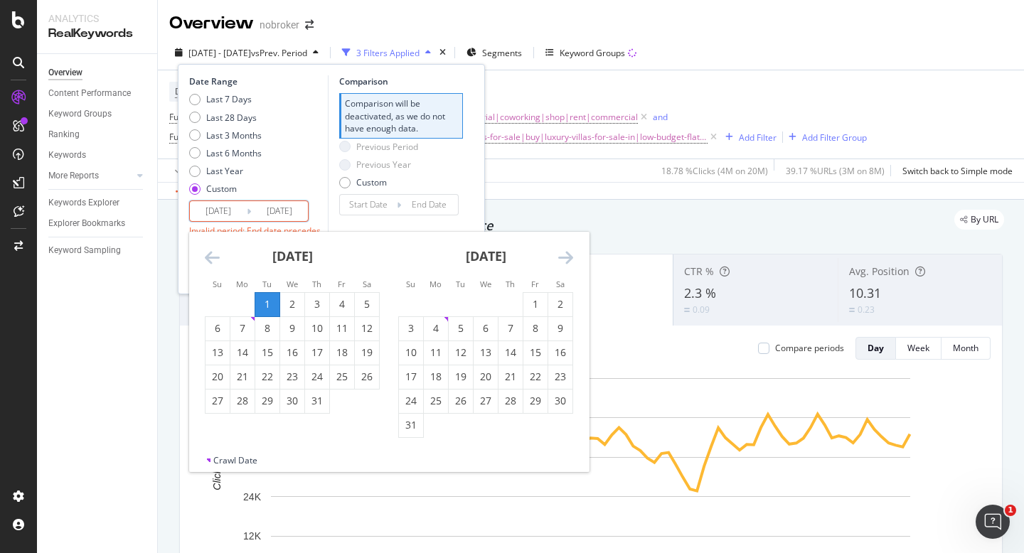
click at [567, 256] on icon "Move forward to switch to the next month." at bounding box center [565, 257] width 15 height 17
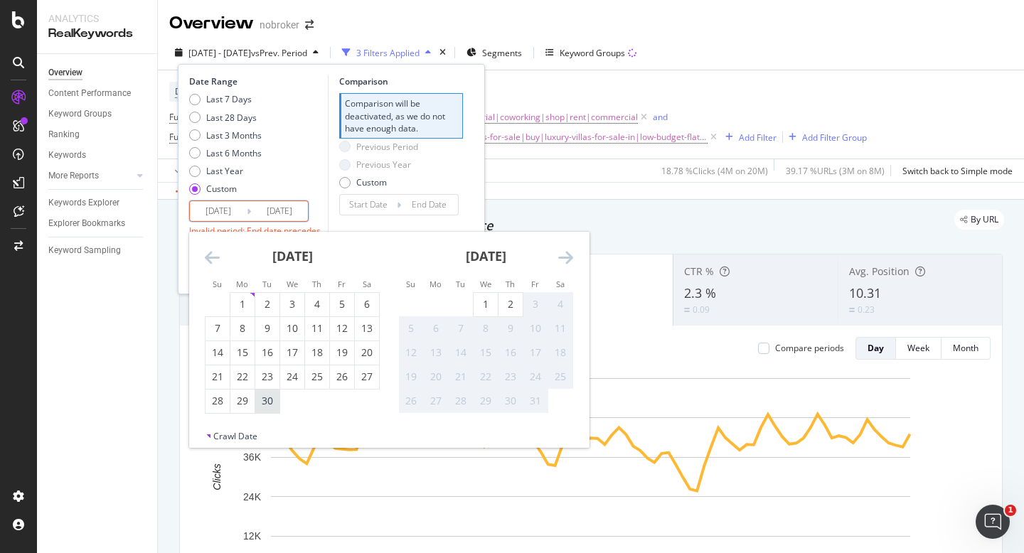
click at [267, 400] on div "30" at bounding box center [267, 401] width 24 height 14
type input "2025/09/30"
type input "2025/03/31"
type input "2025/06/30"
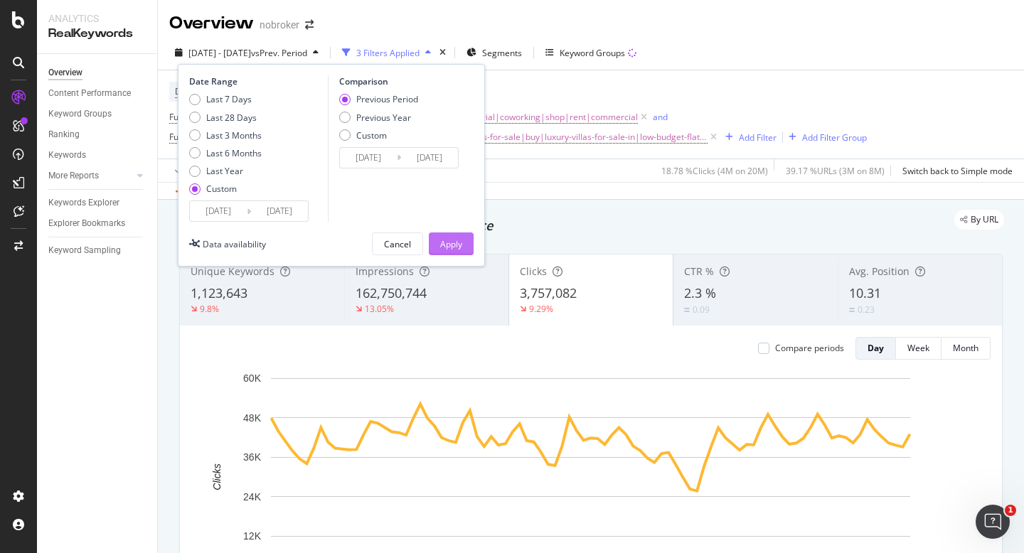
click at [461, 239] on div "Apply" at bounding box center [451, 244] width 22 height 12
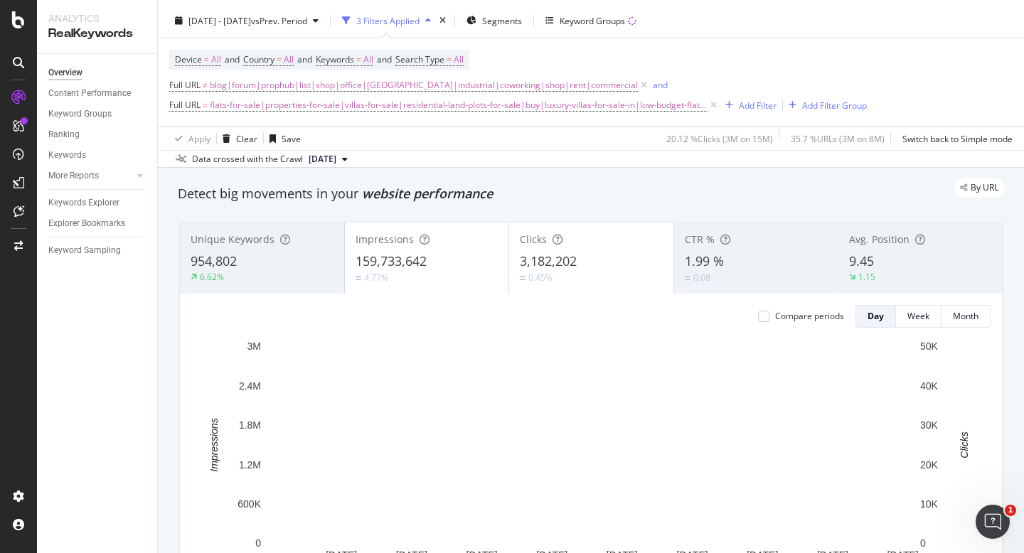
scroll to position [36, 0]
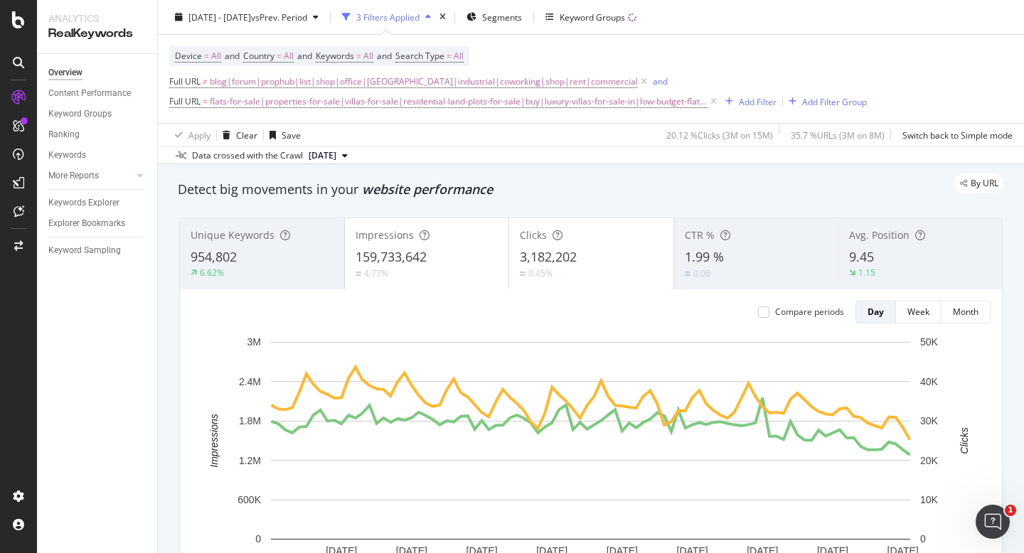
click at [446, 275] on div "4.77%" at bounding box center [426, 274] width 143 height 14
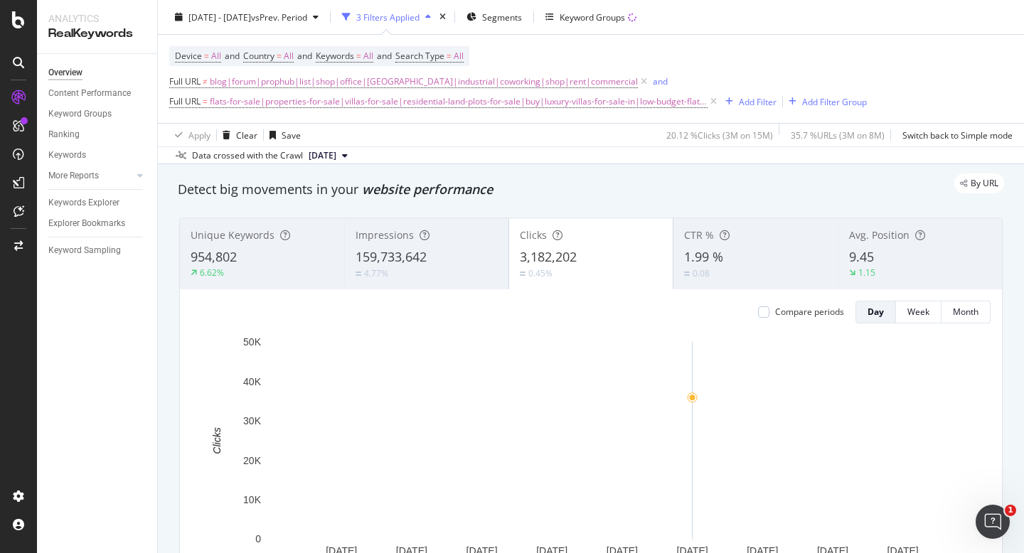
scroll to position [0, 0]
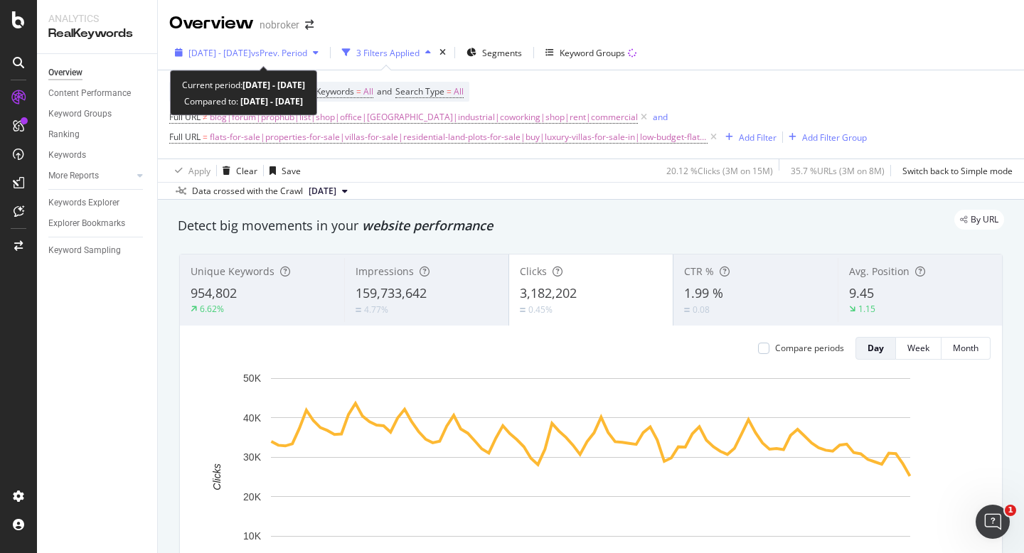
click at [251, 53] on span "2025 Jul. 1st - Sep. 30th" at bounding box center [219, 53] width 63 height 12
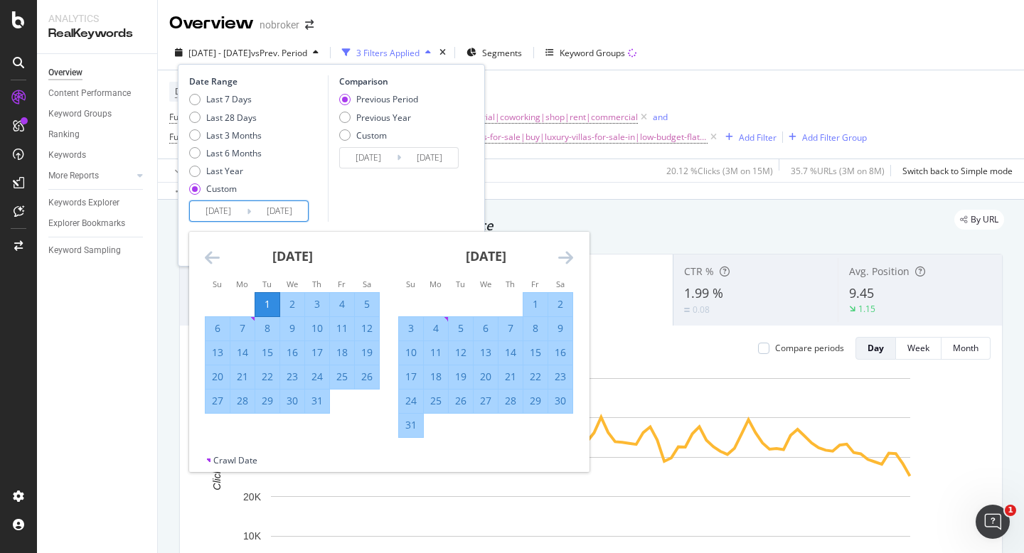
click at [222, 215] on input "2025/07/01" at bounding box center [218, 211] width 57 height 20
click at [567, 258] on icon "Move forward to switch to the next month." at bounding box center [565, 257] width 15 height 17
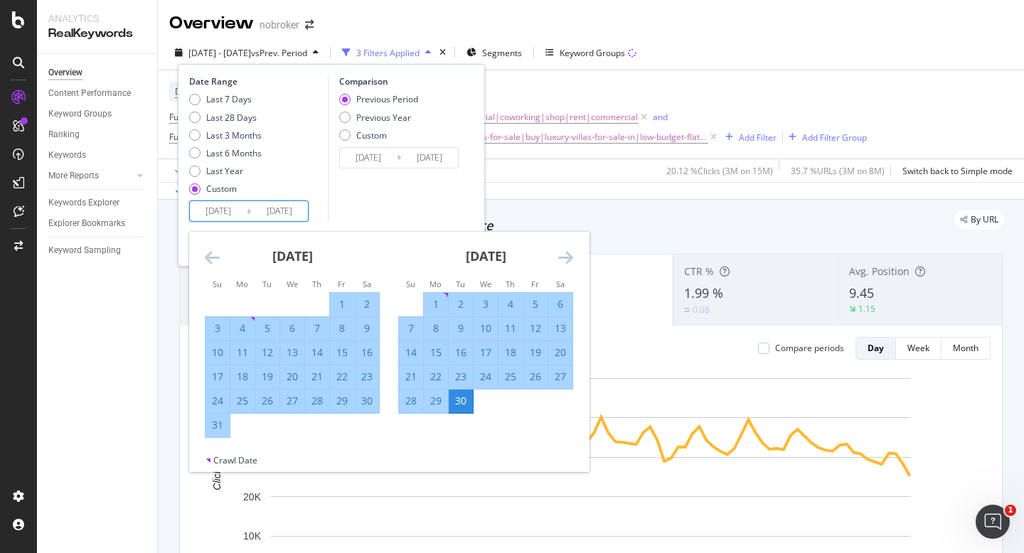
click at [813, 77] on div "Device = All and Country = All and Keywords = All and Search Type = All Full UR…" at bounding box center [590, 114] width 843 height 88
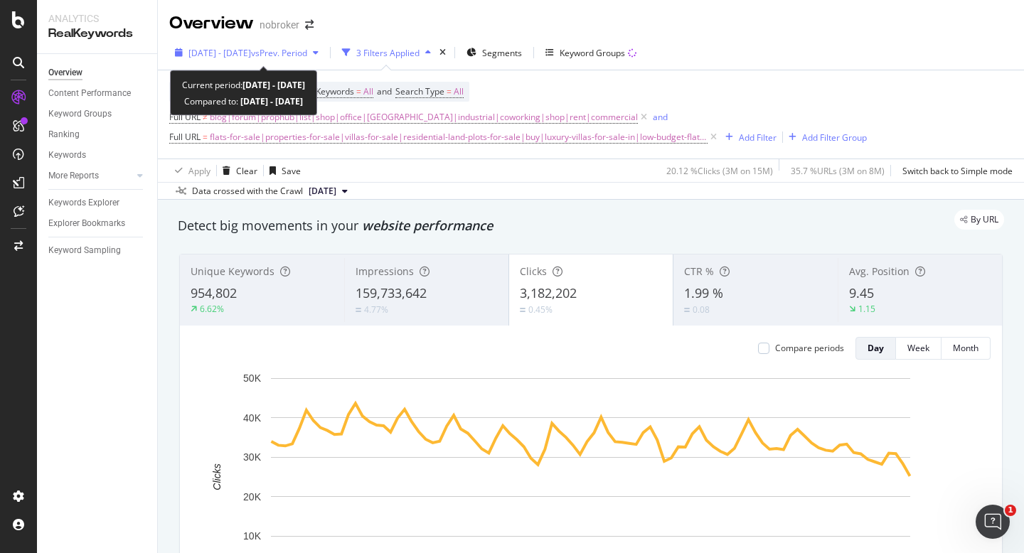
click at [245, 48] on span "2025 Jul. 1st - Sep. 30th" at bounding box center [219, 53] width 63 height 12
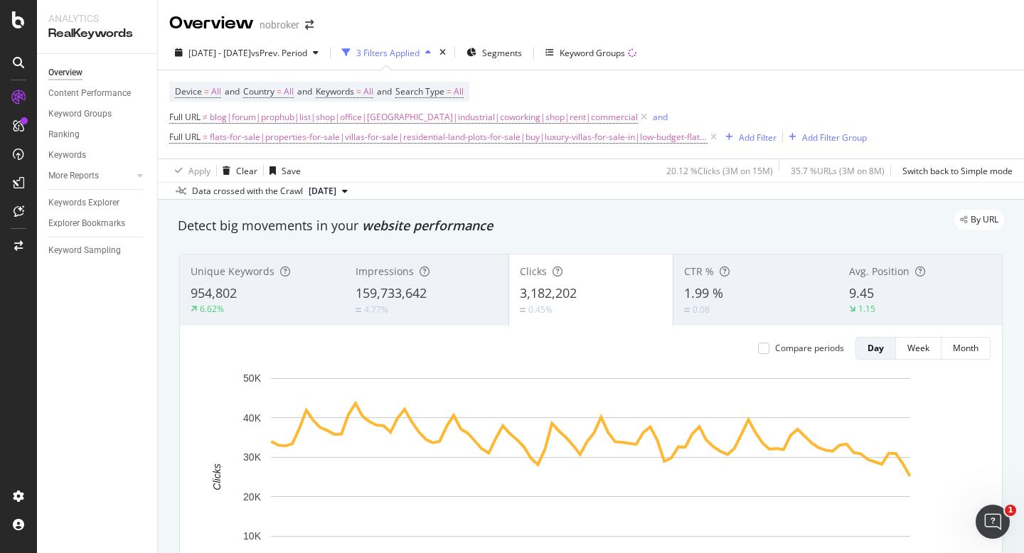
click at [805, 31] on div "Overview nobroker" at bounding box center [591, 18] width 866 height 36
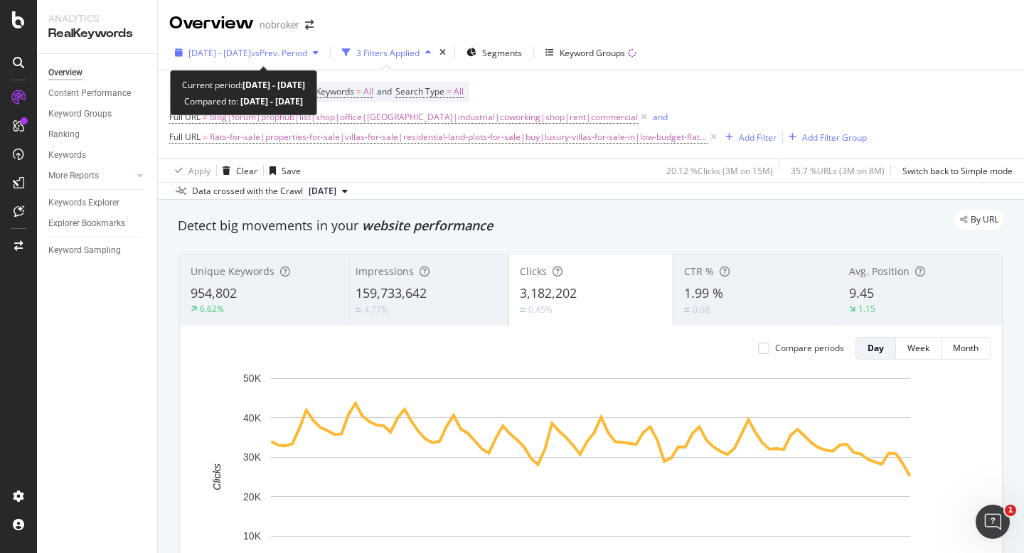
click at [236, 58] on span "2025 Jul. 1st - Sep. 30th" at bounding box center [219, 53] width 63 height 12
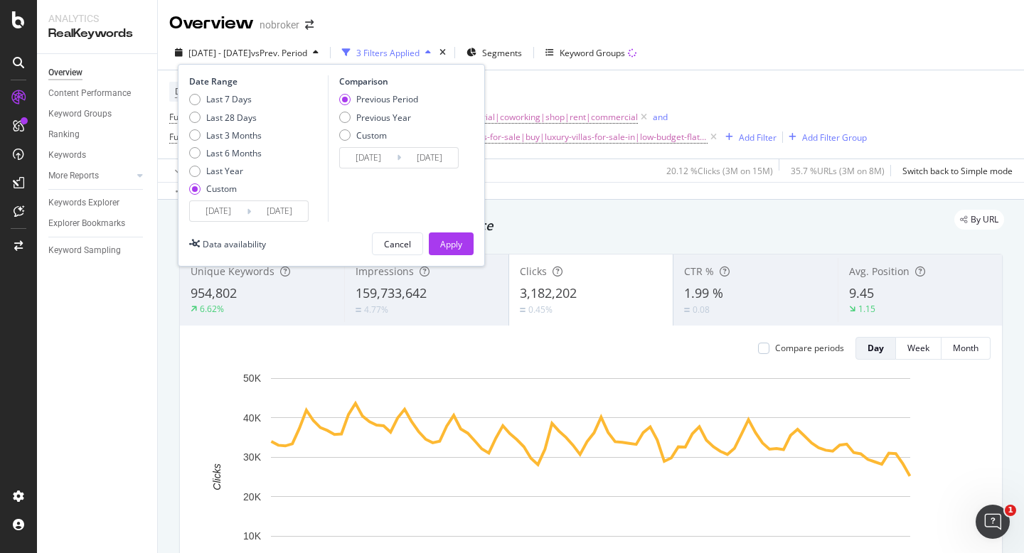
click at [221, 210] on input "2025/07/01" at bounding box center [218, 211] width 57 height 20
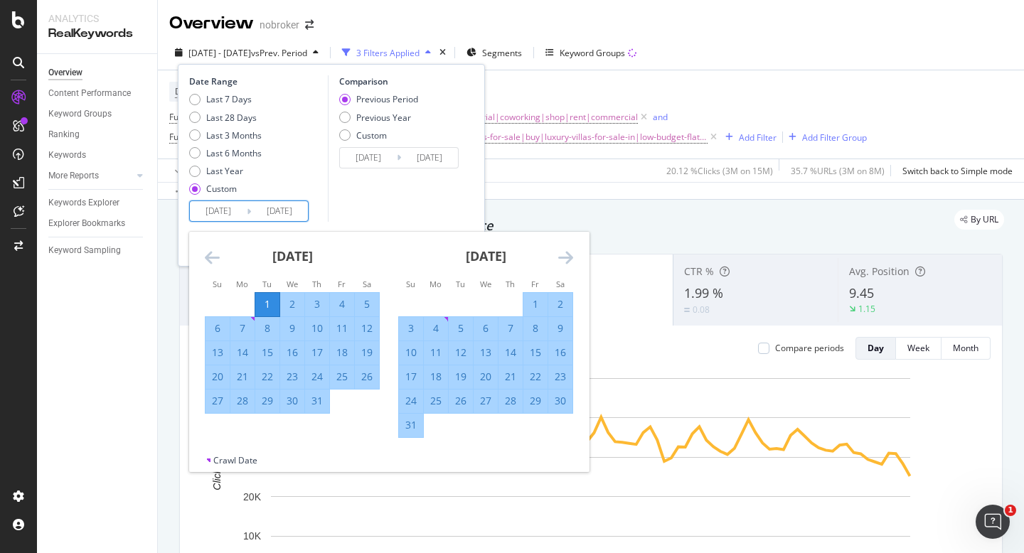
click at [567, 257] on icon "Move forward to switch to the next month." at bounding box center [565, 257] width 15 height 17
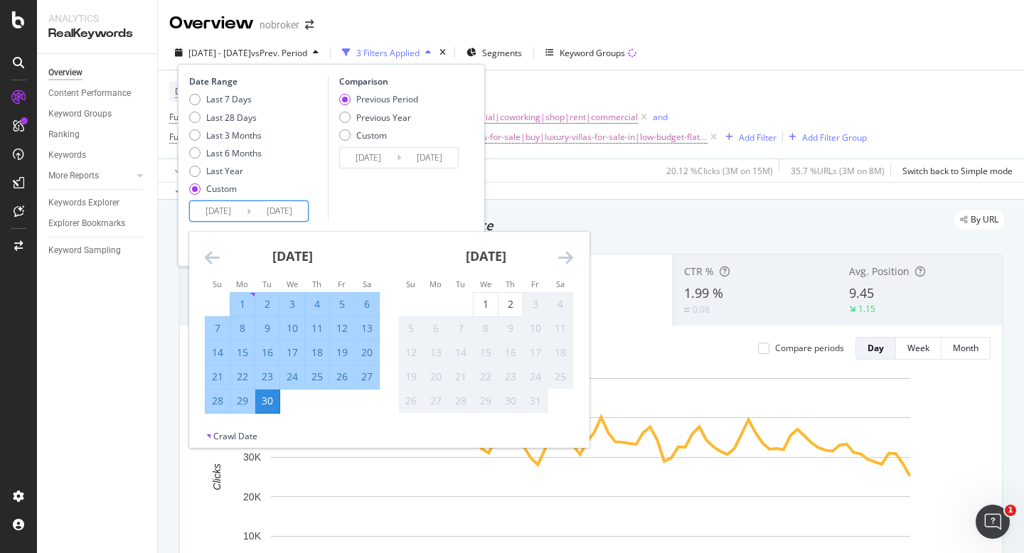
click at [242, 304] on div "1" at bounding box center [242, 304] width 24 height 14
type input "2025/09/01"
type input "2025/08/02"
type input "2025/08/31"
click at [369, 355] on div "20" at bounding box center [367, 352] width 24 height 14
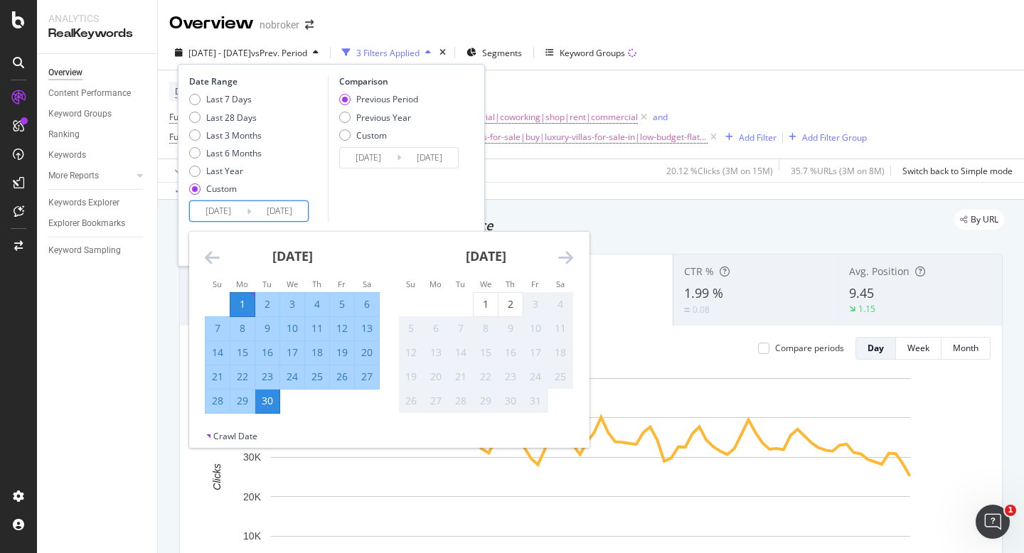
type input "2025/09/20"
type input "2025/08/12"
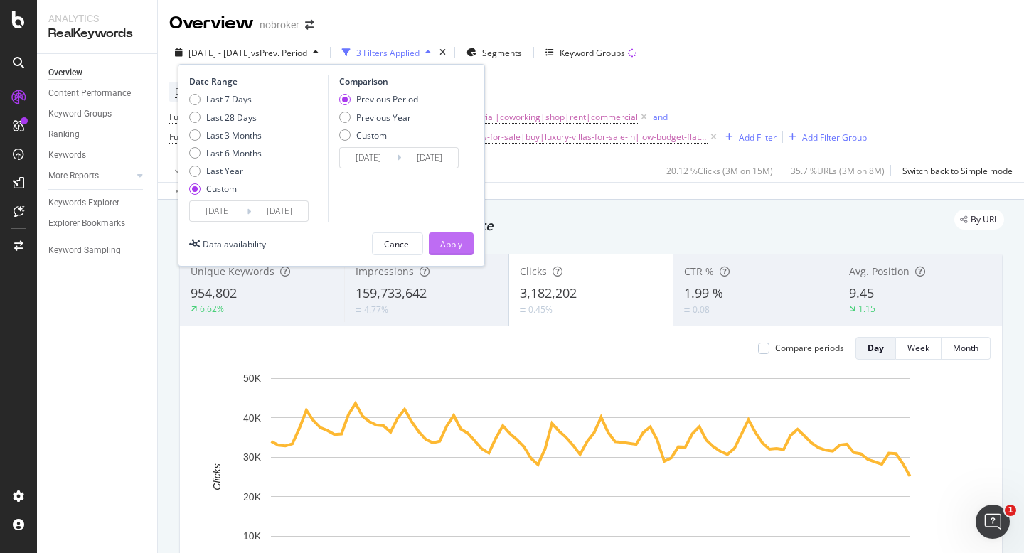
click at [447, 244] on div "Apply" at bounding box center [451, 244] width 22 height 12
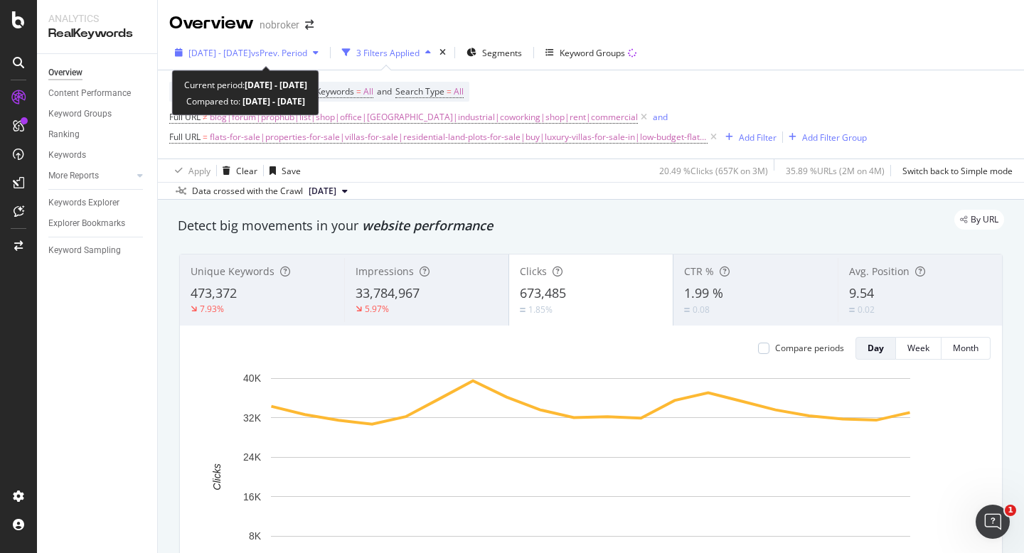
click at [324, 61] on div "2025 Sep. 1st - Sep. 20th vs Prev. Period" at bounding box center [246, 52] width 155 height 21
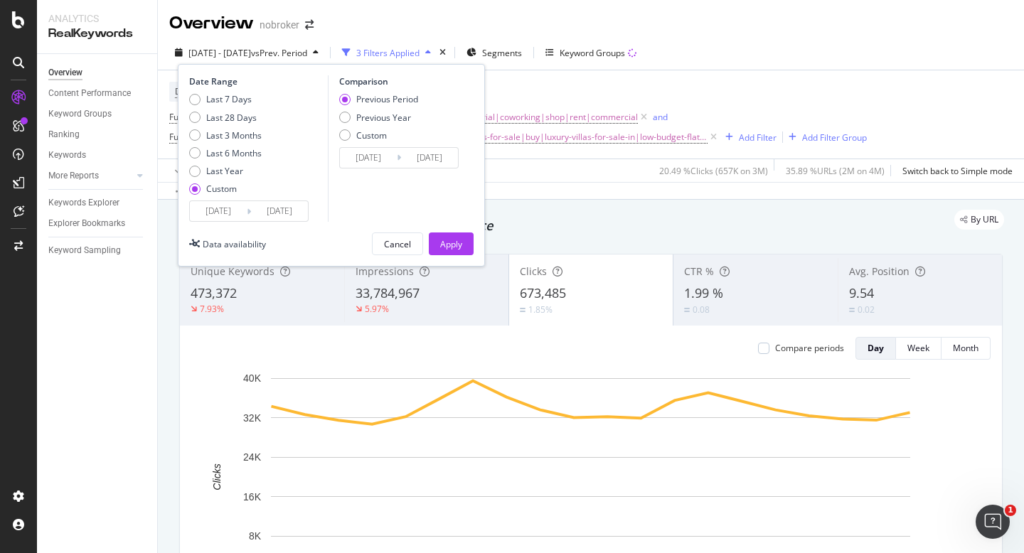
click at [211, 204] on input "2025/09/01" at bounding box center [218, 211] width 57 height 20
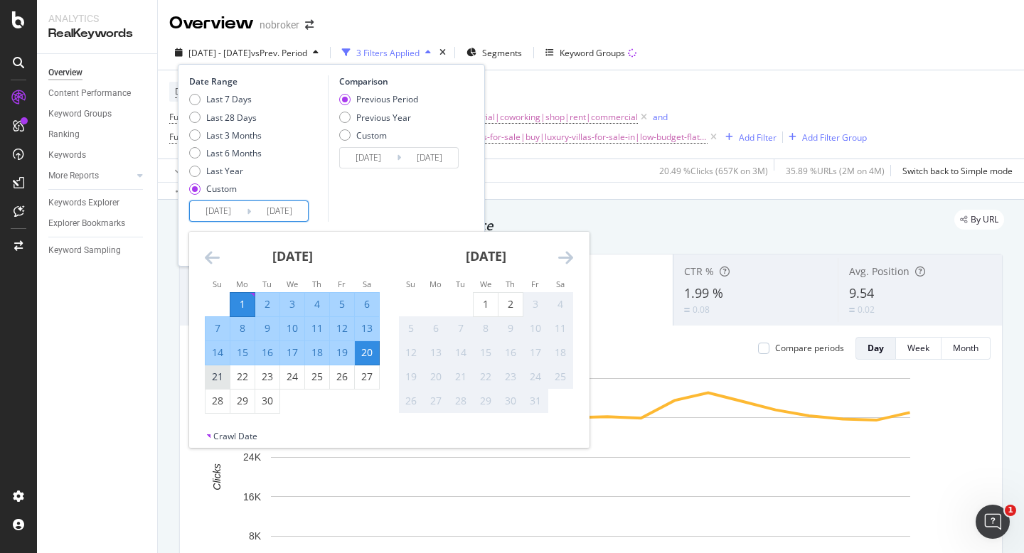
click at [220, 376] on div "21" at bounding box center [217, 377] width 24 height 14
type input "2025/09/21"
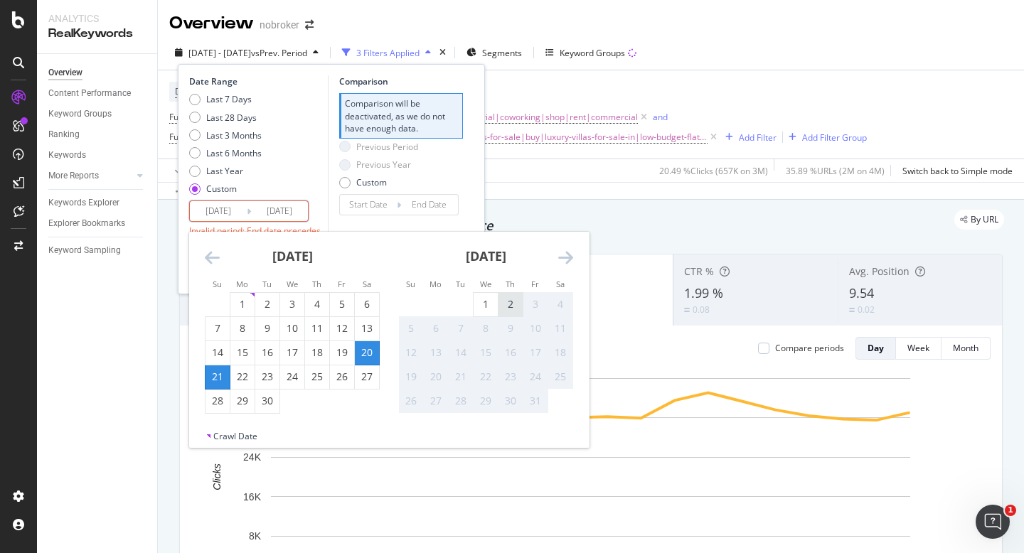
click at [511, 305] on div "2" at bounding box center [510, 304] width 24 height 14
type input "2025/10/02"
type input "2025/09/09"
type input "2025/09/20"
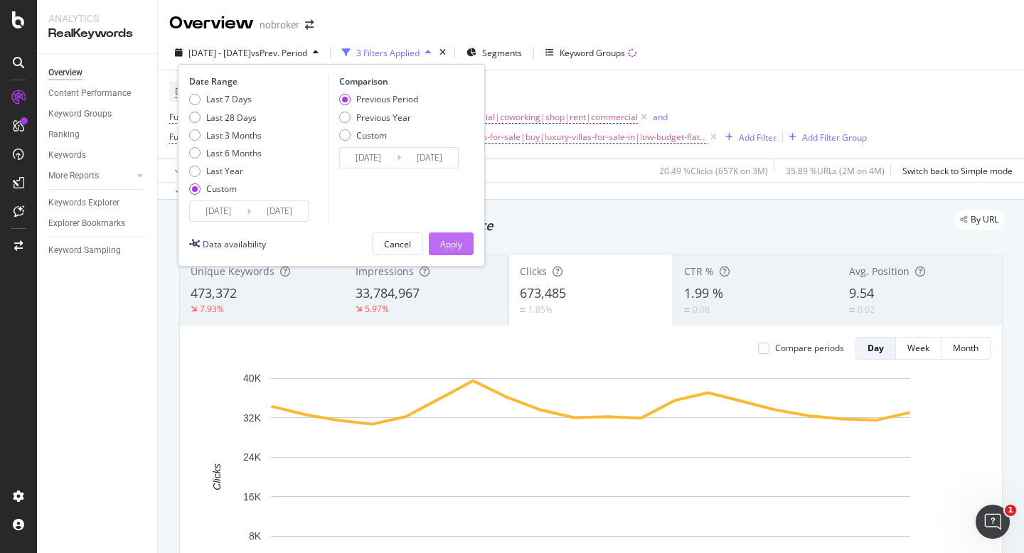
click at [444, 244] on div "Apply" at bounding box center [451, 244] width 22 height 12
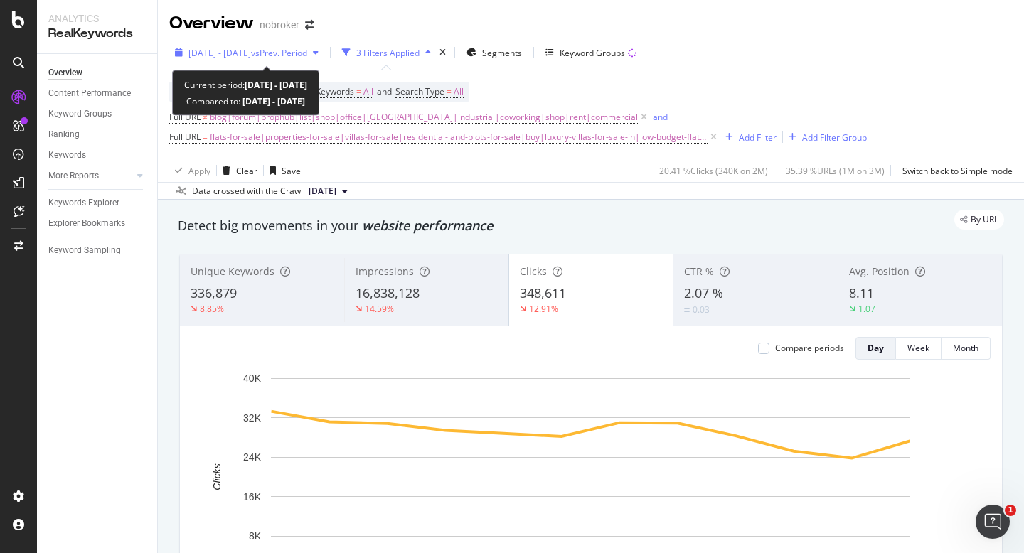
click at [277, 45] on div "2025 Sep. 21st - Oct. 2nd vs Prev. Period" at bounding box center [246, 52] width 155 height 21
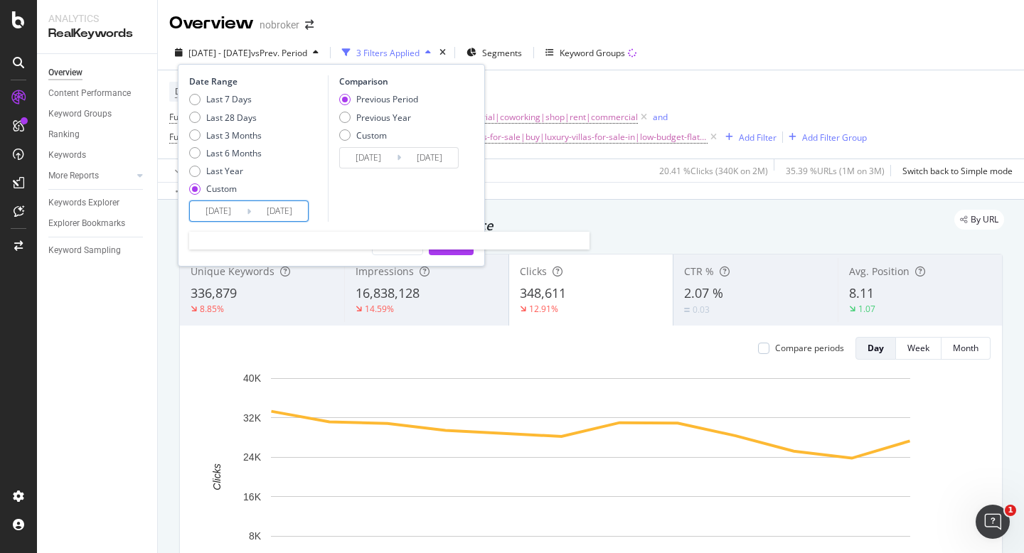
click at [210, 217] on input "2025/09/21" at bounding box center [218, 211] width 57 height 20
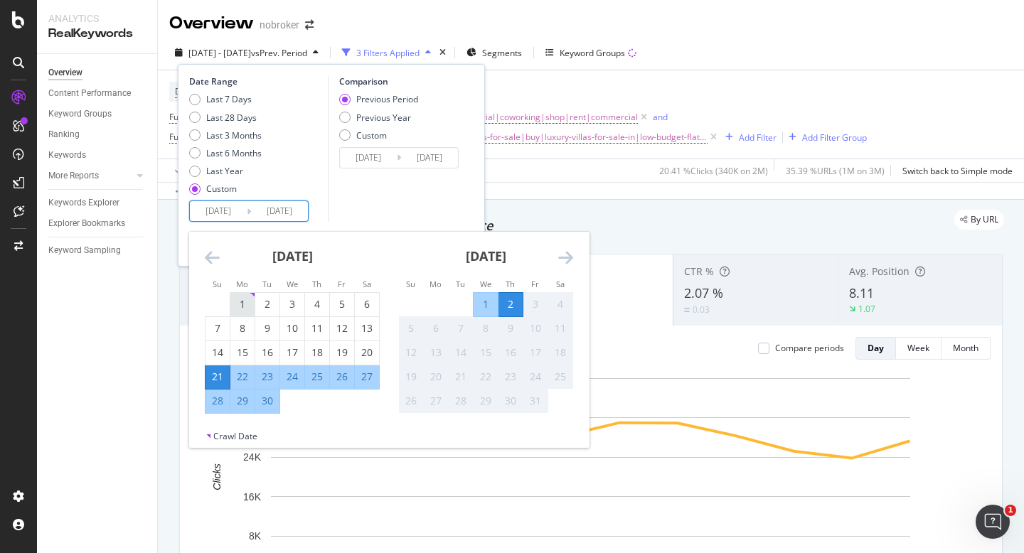
click at [240, 304] on div "1" at bounding box center [242, 304] width 24 height 14
type input "2025/09/01"
type input "2025/07/31"
type input "2025/08/31"
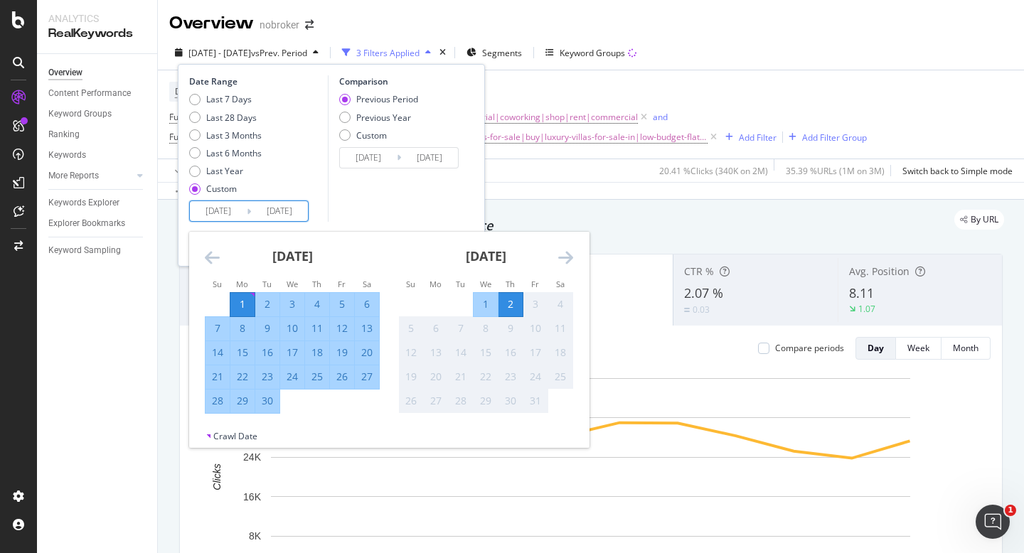
click at [372, 207] on div "Comparison Previous Period Previous Year Custom 2025/07/31 Navigate forward to …" at bounding box center [395, 148] width 135 height 146
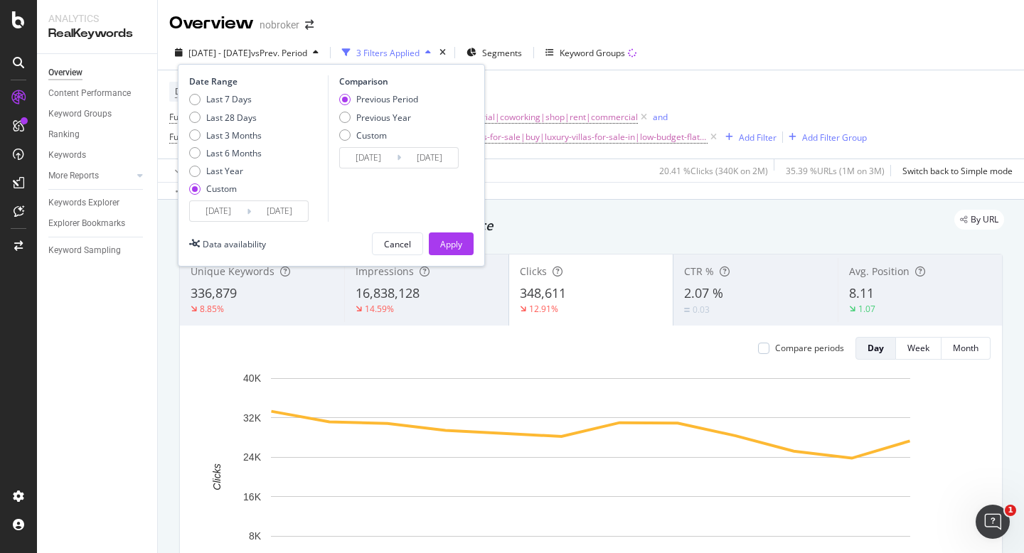
click at [213, 211] on input "2025/09/01" at bounding box center [218, 211] width 57 height 20
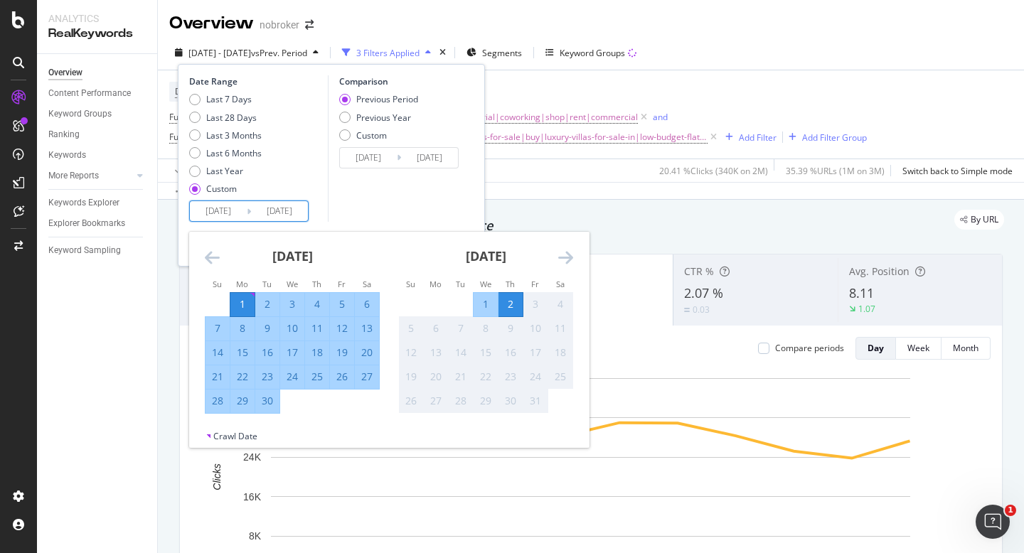
click at [248, 306] on div "1" at bounding box center [242, 304] width 24 height 14
click at [268, 399] on div "30" at bounding box center [267, 401] width 24 height 14
type input "2025/09/30"
type input "2025/08/02"
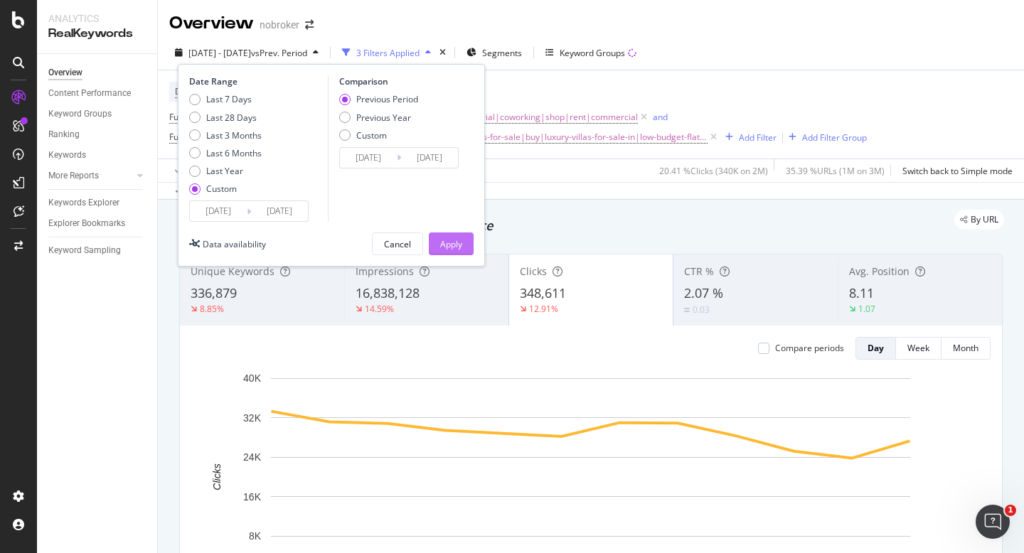
click at [456, 235] on div "Apply" at bounding box center [451, 243] width 22 height 21
